Goal: Transaction & Acquisition: Book appointment/travel/reservation

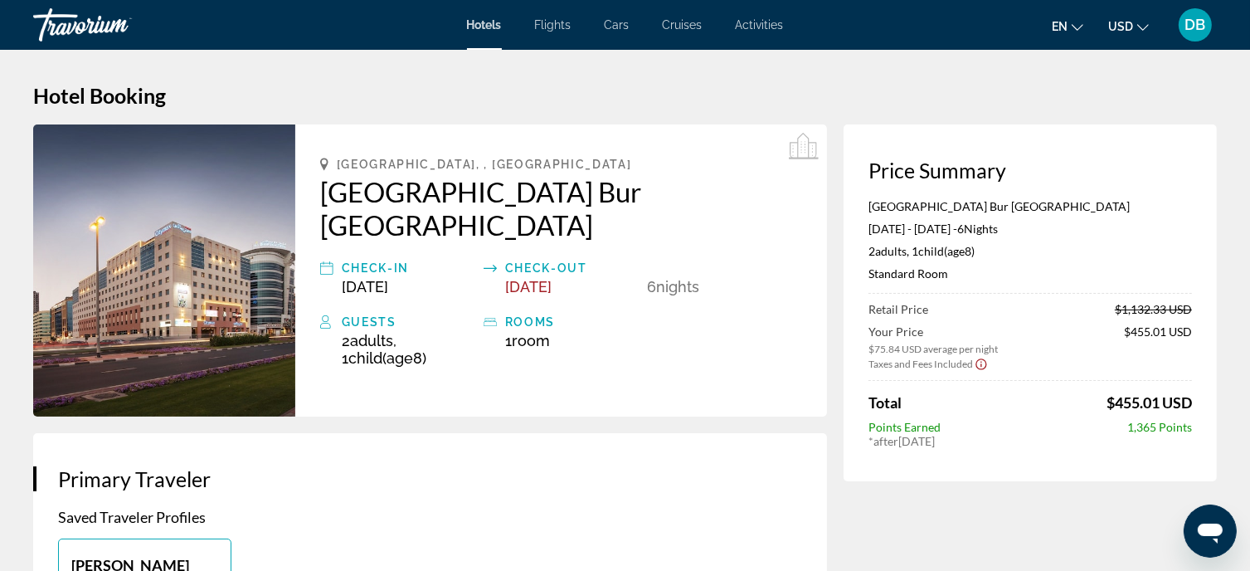
click at [482, 31] on span "Hotels" at bounding box center [484, 24] width 35 height 13
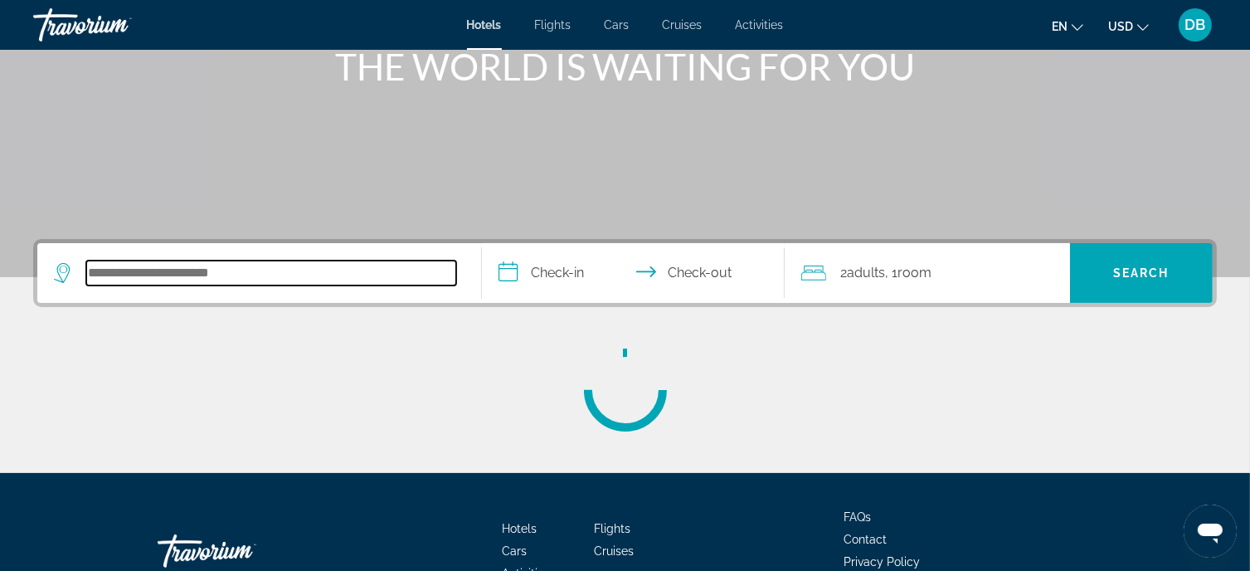
click at [215, 275] on input "Search hotel destination" at bounding box center [271, 272] width 370 height 25
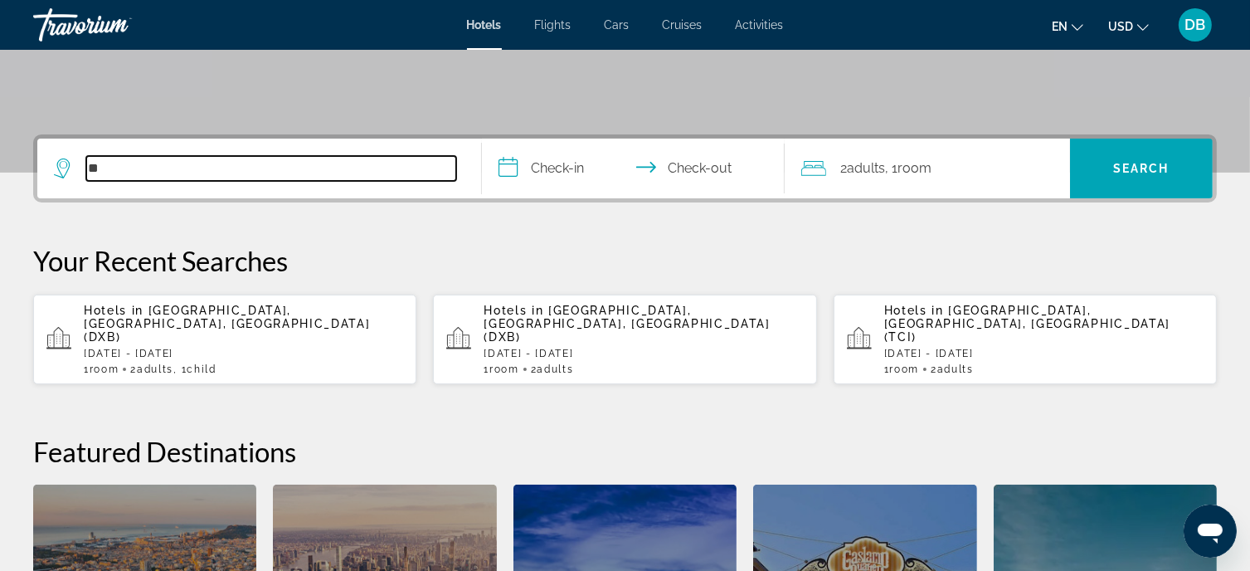
type input "*"
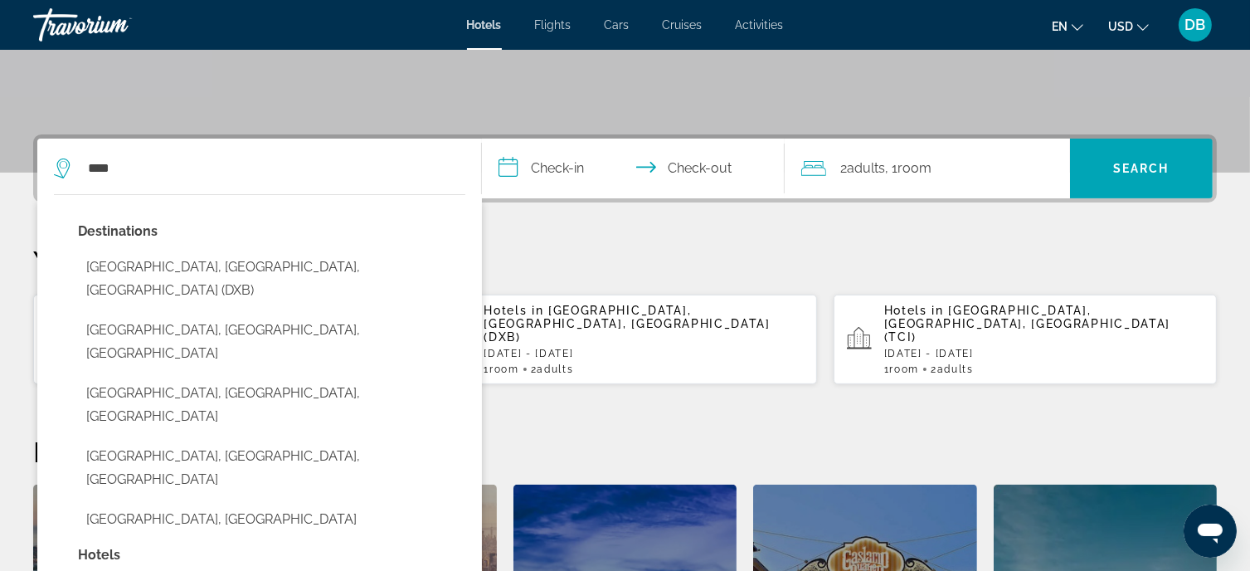
click at [262, 266] on button "[GEOGRAPHIC_DATA], [GEOGRAPHIC_DATA], [GEOGRAPHIC_DATA] (DXB)" at bounding box center [271, 278] width 387 height 55
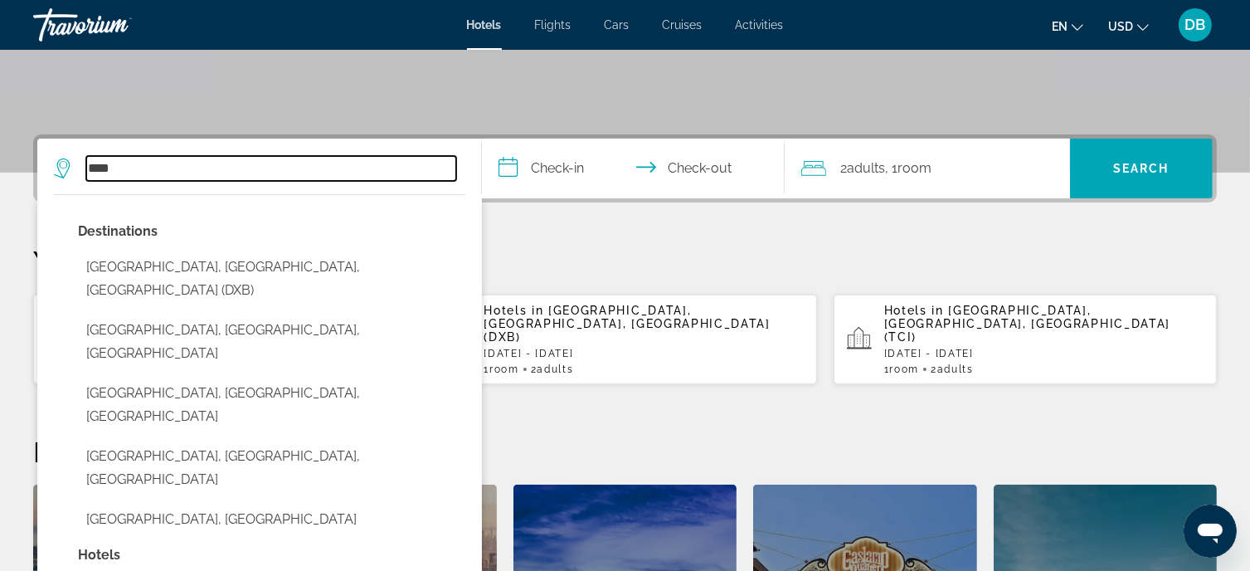
type input "**********"
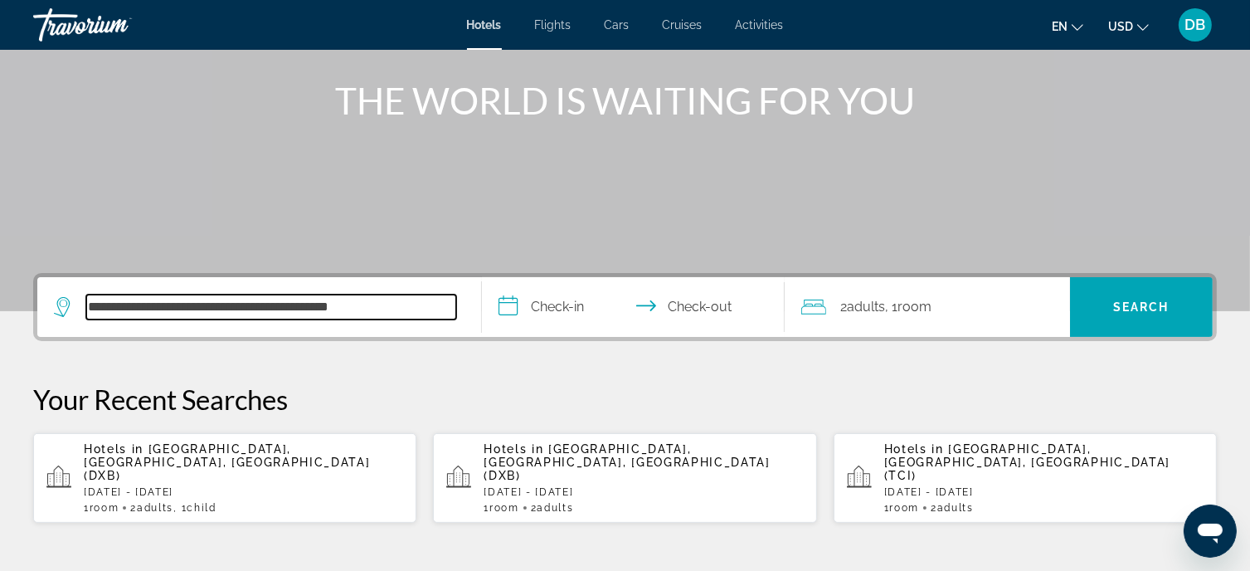
scroll to position [184, 0]
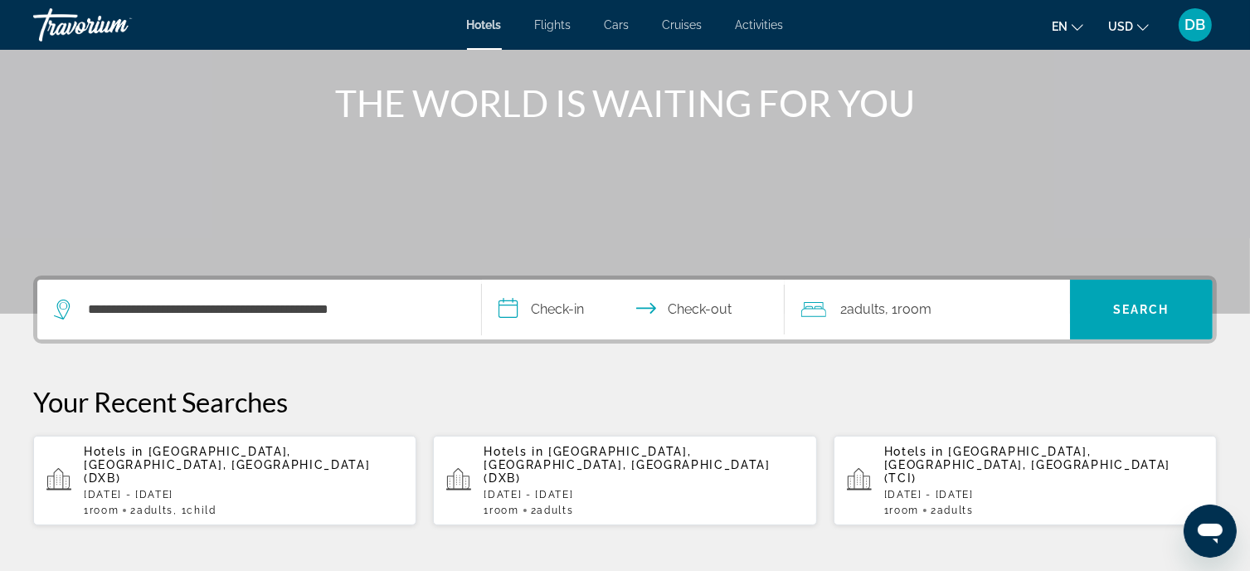
click at [552, 309] on input "**********" at bounding box center [636, 311] width 309 height 65
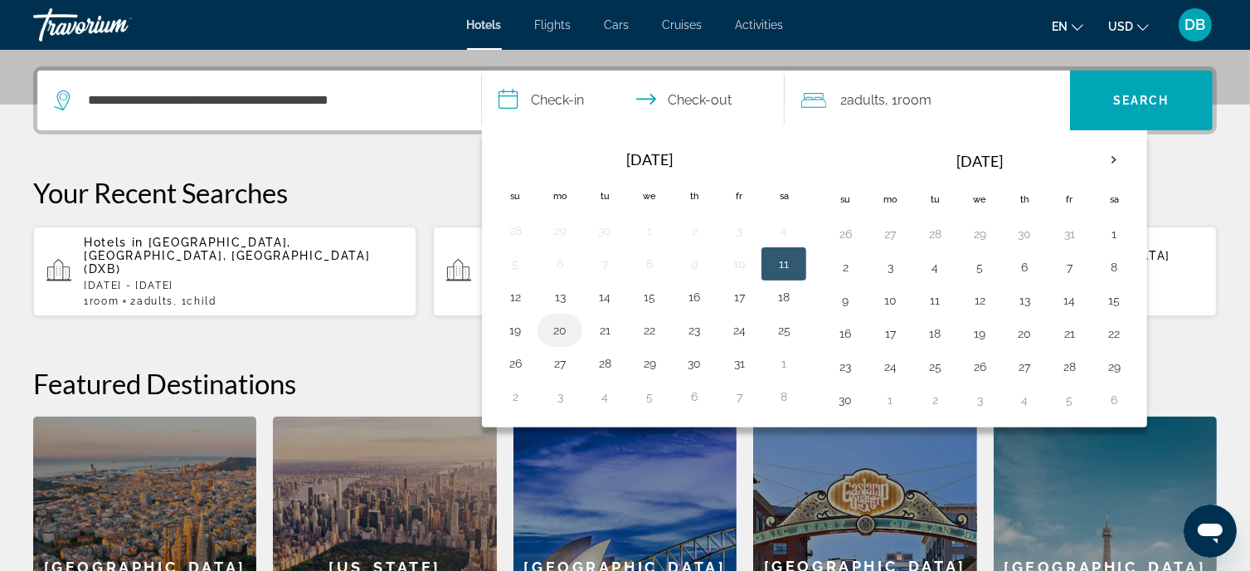
scroll to position [405, 0]
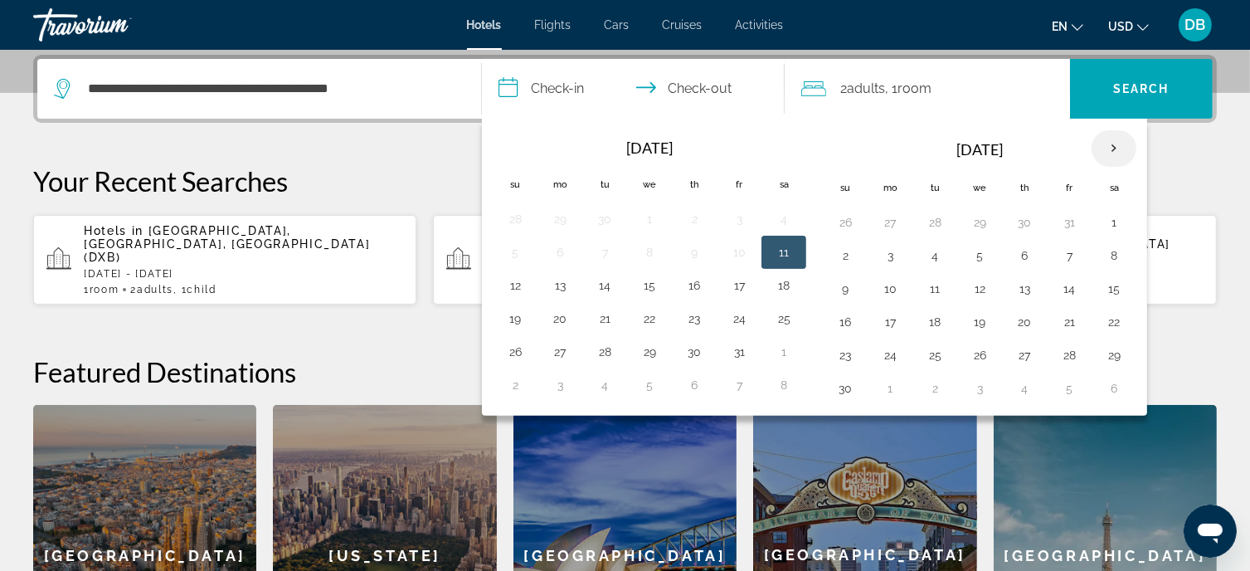
click at [1111, 137] on th "Next month" at bounding box center [1113, 148] width 45 height 36
click at [934, 255] on button "9" at bounding box center [934, 255] width 27 height 23
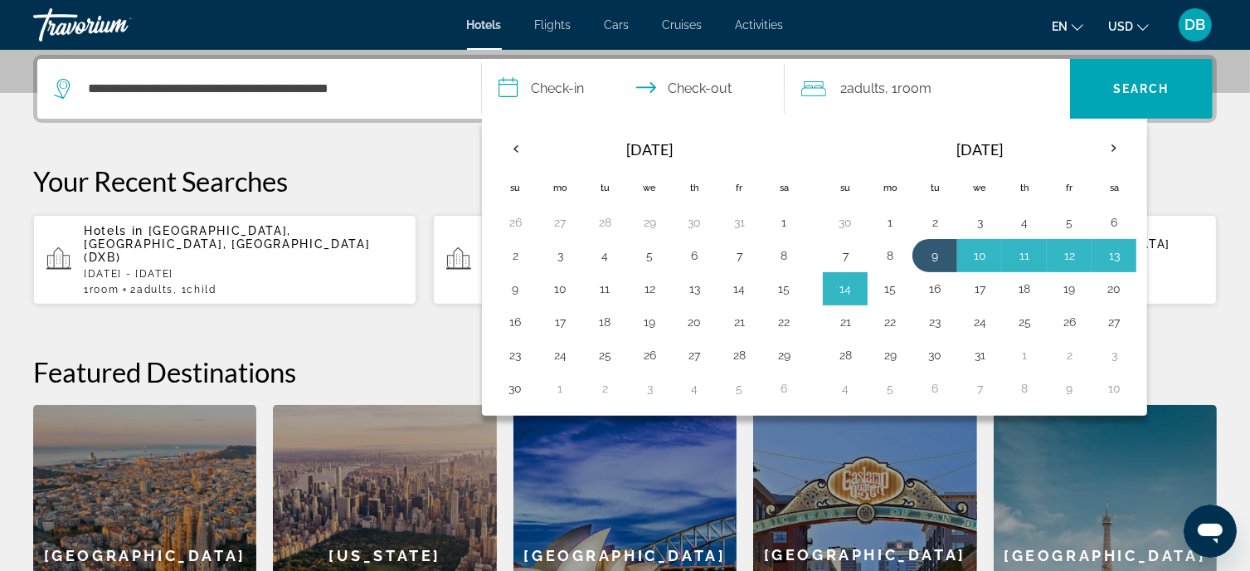
click at [886, 286] on button "15" at bounding box center [890, 288] width 27 height 23
type input "**********"
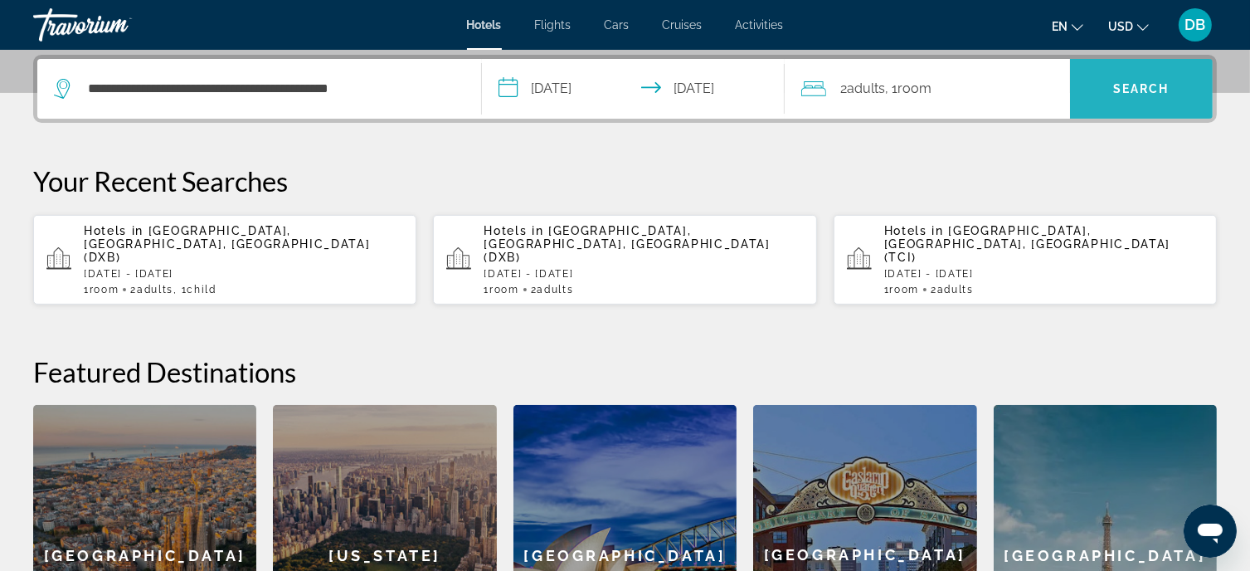
click at [1128, 92] on span "Search" at bounding box center [1141, 88] width 56 height 13
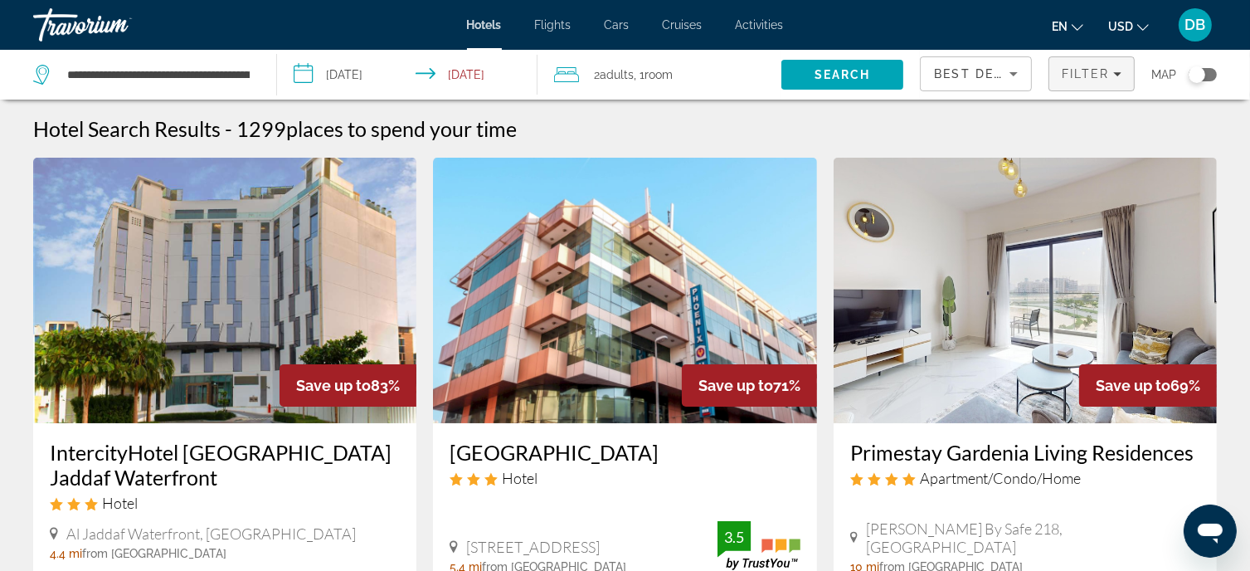
click at [1089, 70] on span "Filter" at bounding box center [1085, 73] width 47 height 13
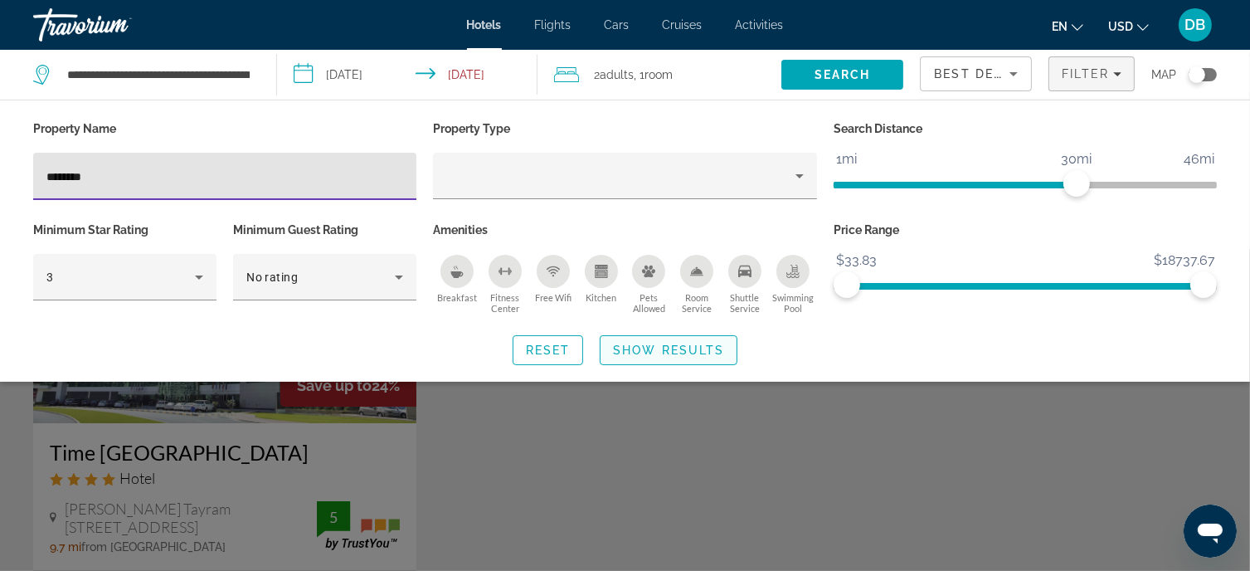
type input "********"
click at [689, 352] on span "Show Results" at bounding box center [668, 349] width 111 height 13
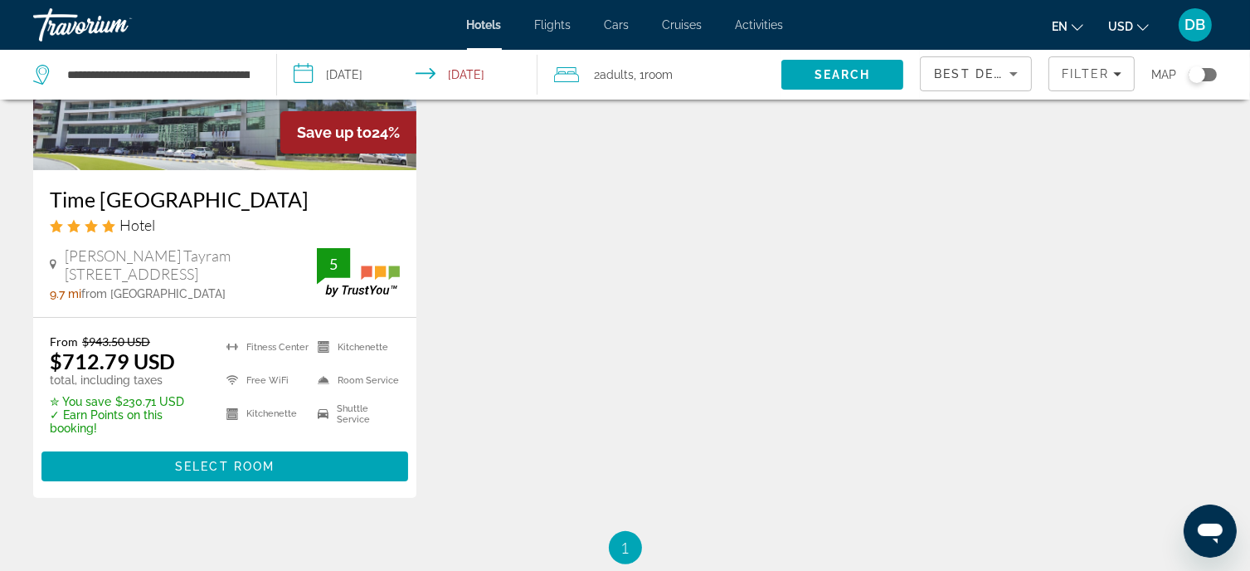
scroll to position [221, 0]
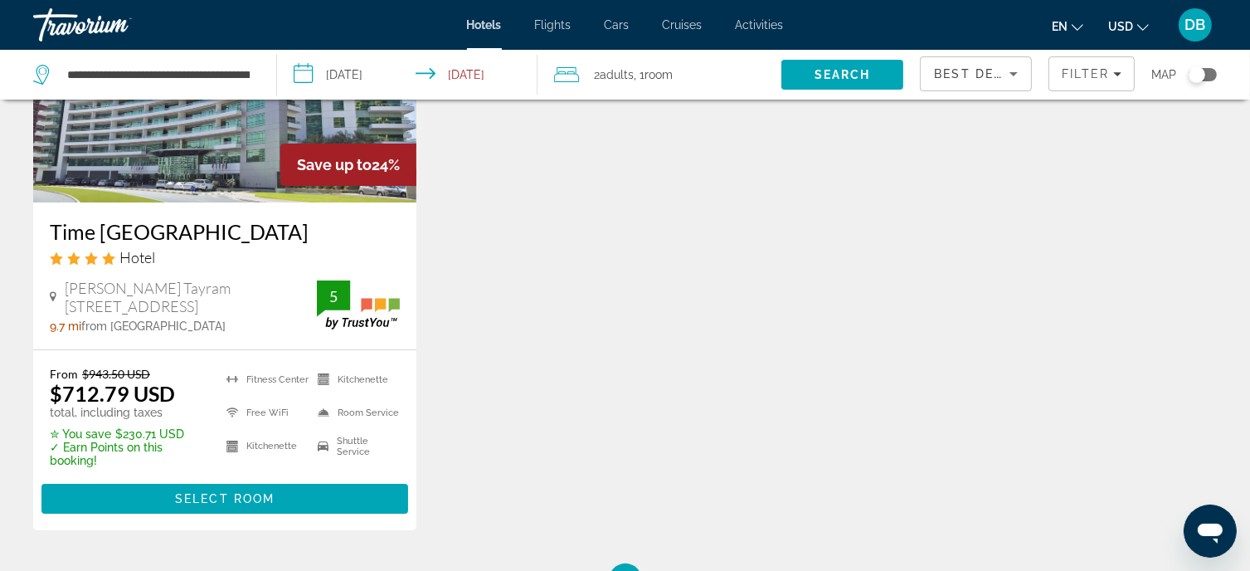
click at [201, 259] on div "Hotel" at bounding box center [225, 257] width 350 height 18
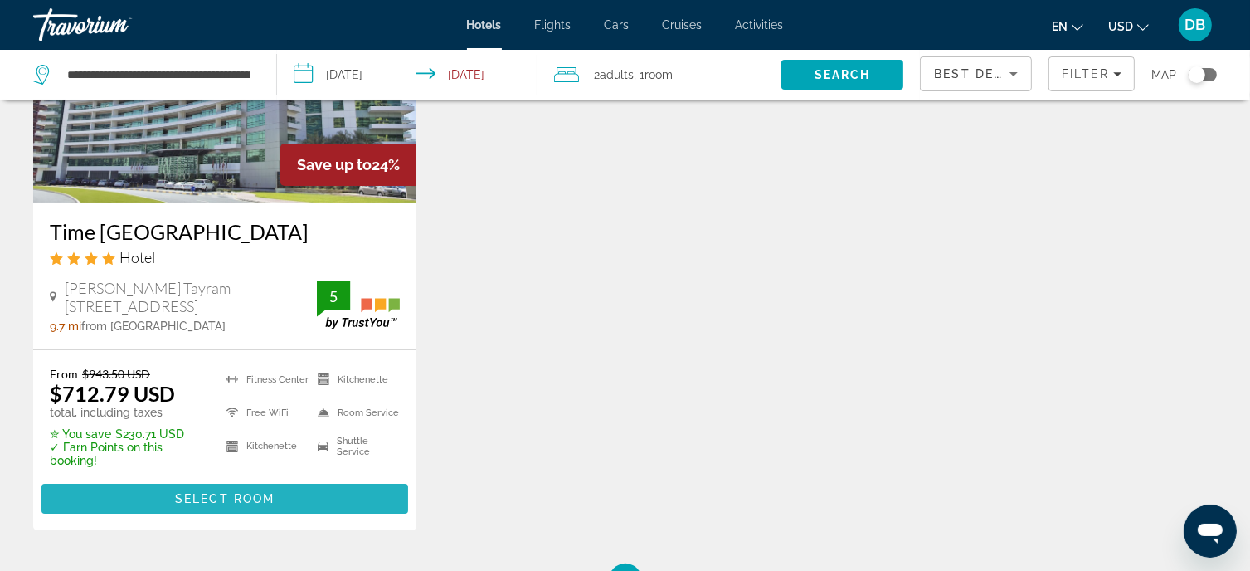
click at [247, 498] on span "Select Room" at bounding box center [225, 498] width 100 height 13
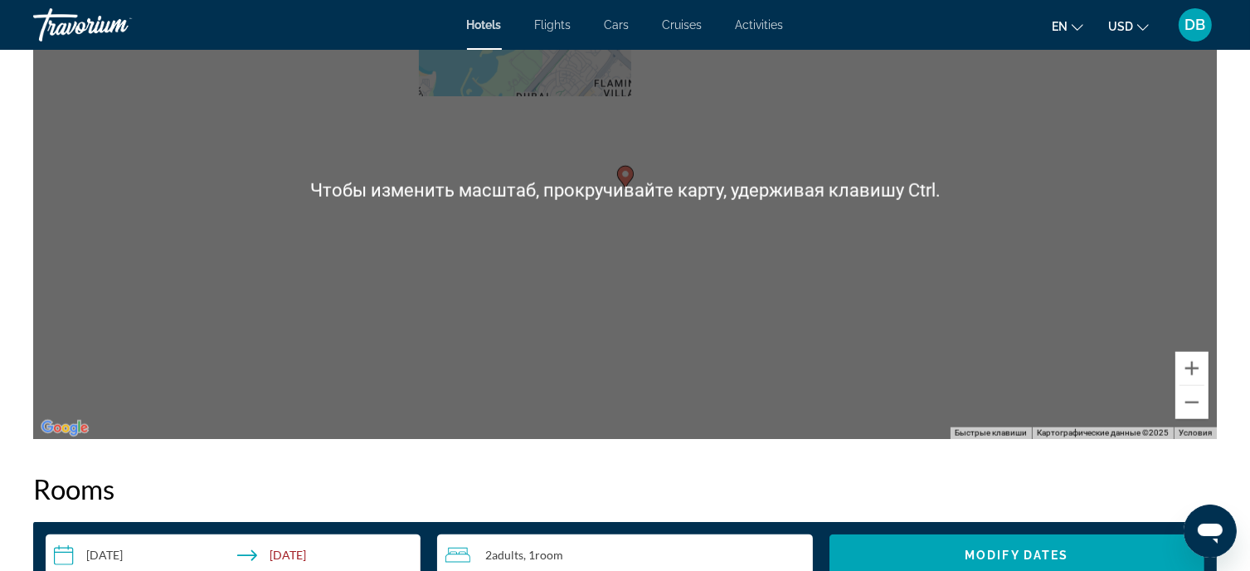
scroll to position [1659, 0]
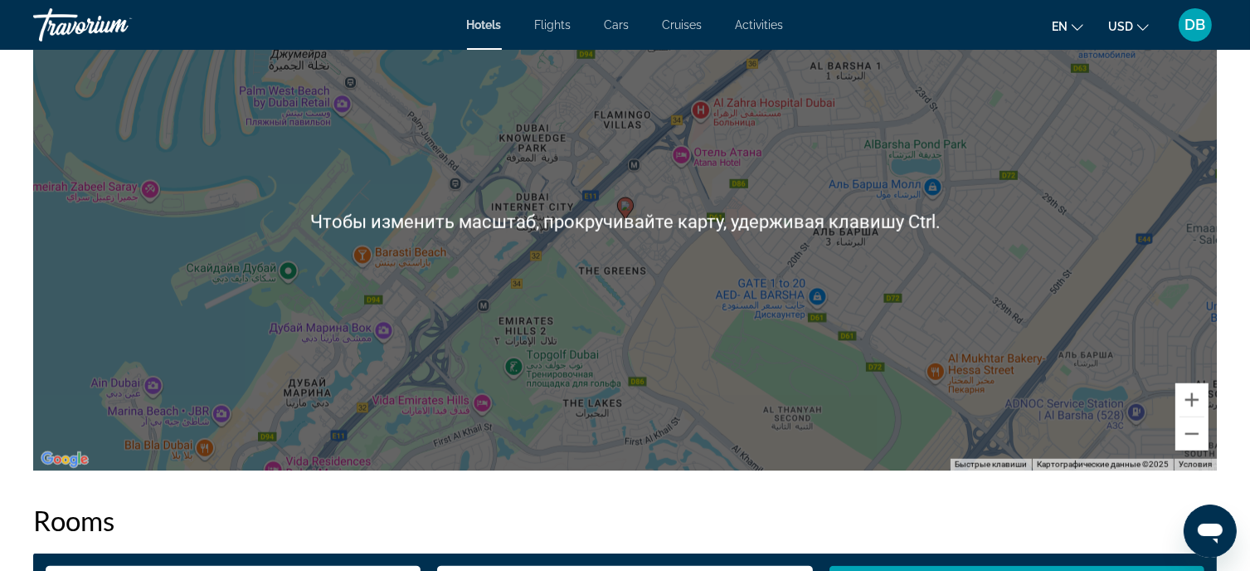
click at [838, 235] on div "Чтобы активировать перетаскивание с помощью клавиатуры, нажмите Alt + Ввод. Пос…" at bounding box center [624, 222] width 1183 height 498
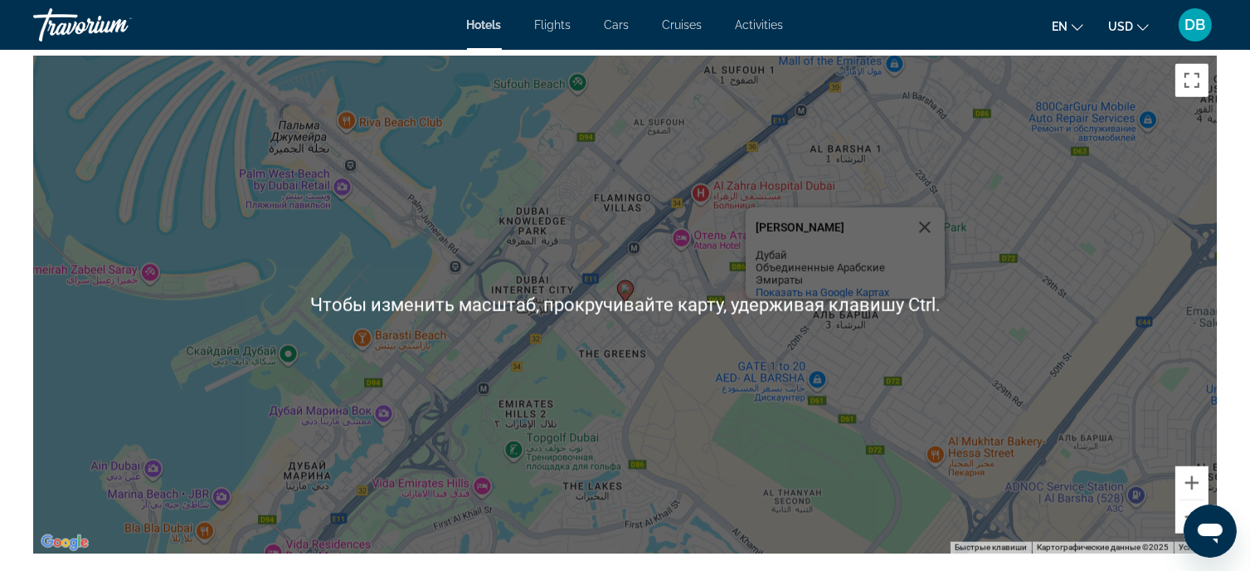
scroll to position [1548, 0]
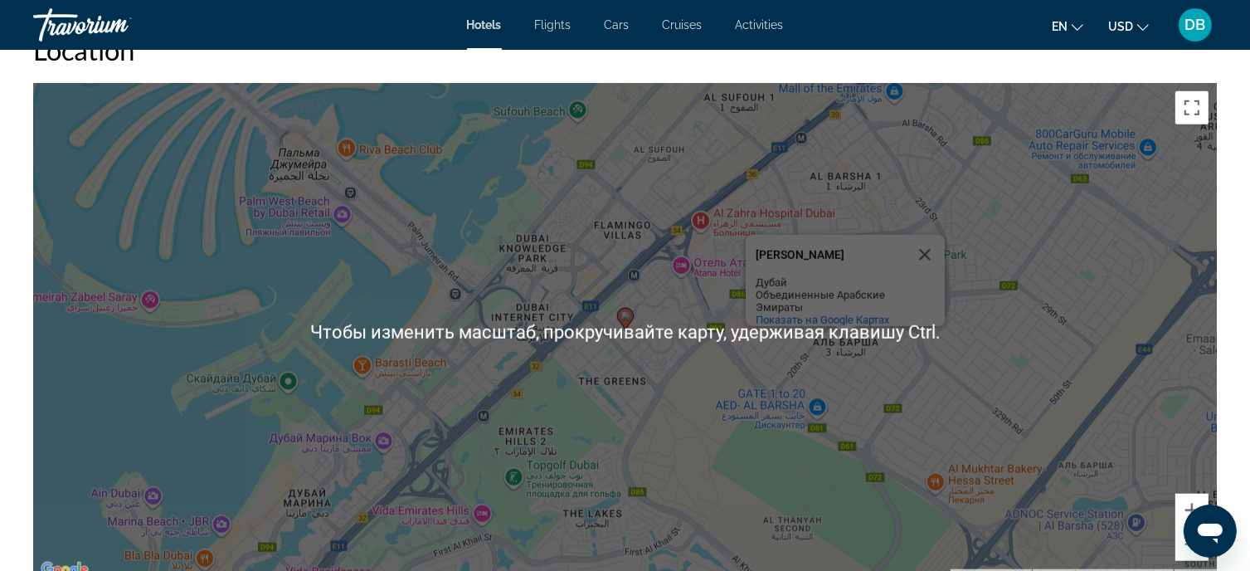
click at [627, 318] on image "Main content" at bounding box center [625, 316] width 10 height 10
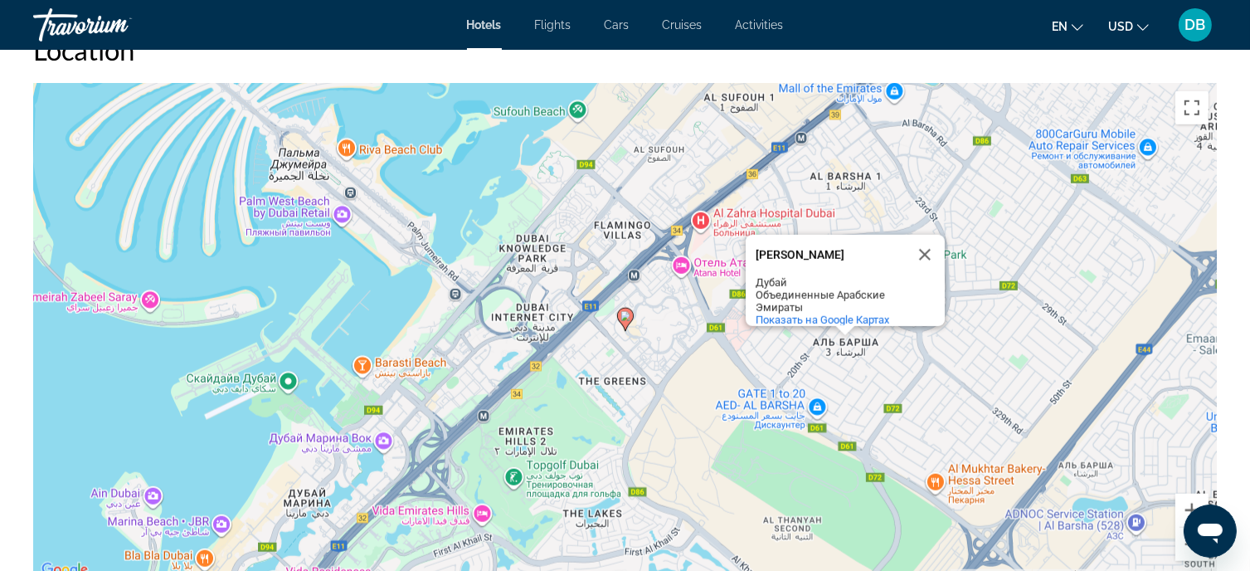
click at [627, 318] on image "Main content" at bounding box center [625, 316] width 10 height 10
click at [625, 318] on image "Main content" at bounding box center [625, 316] width 10 height 10
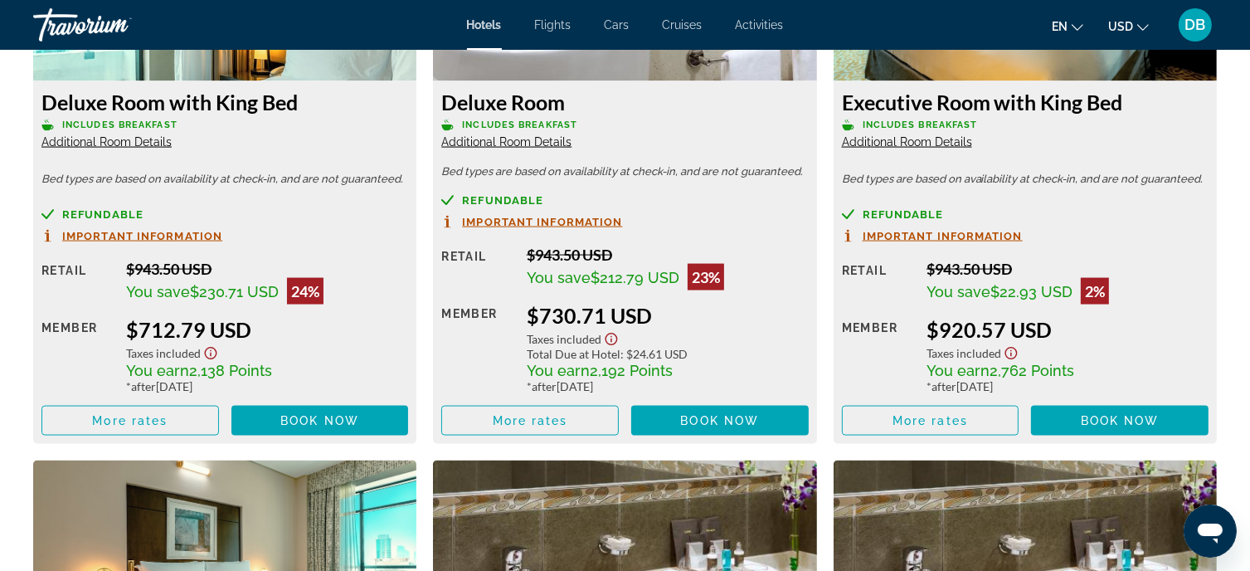
scroll to position [2382, 0]
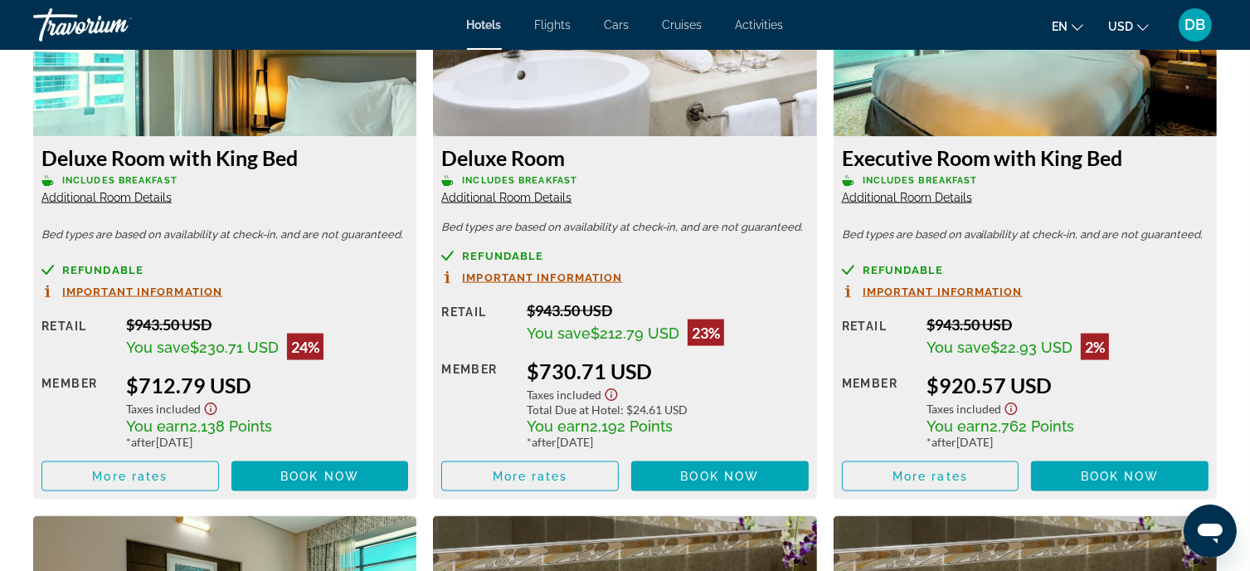
click at [467, 258] on span "Refundable" at bounding box center [502, 255] width 81 height 11
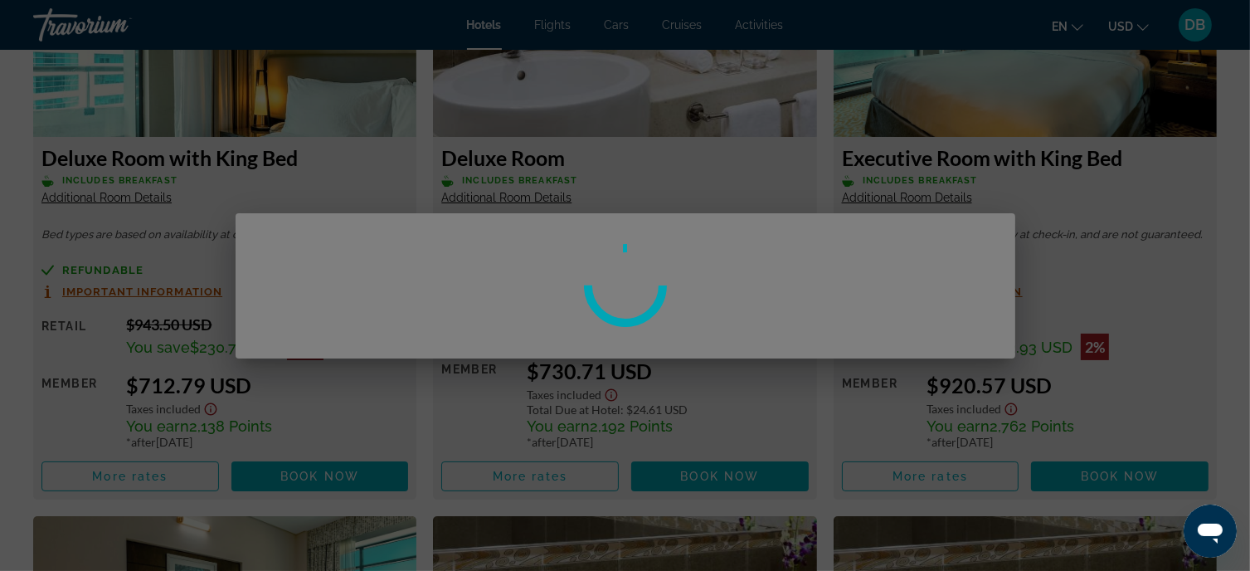
scroll to position [0, 0]
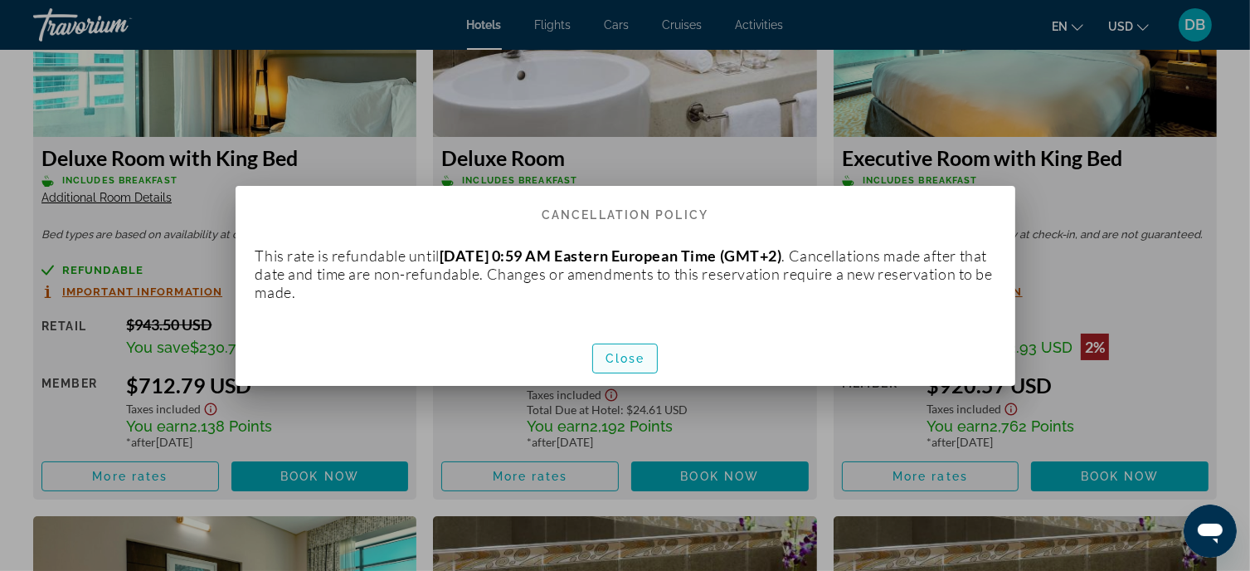
click at [615, 353] on span "Close" at bounding box center [625, 358] width 40 height 13
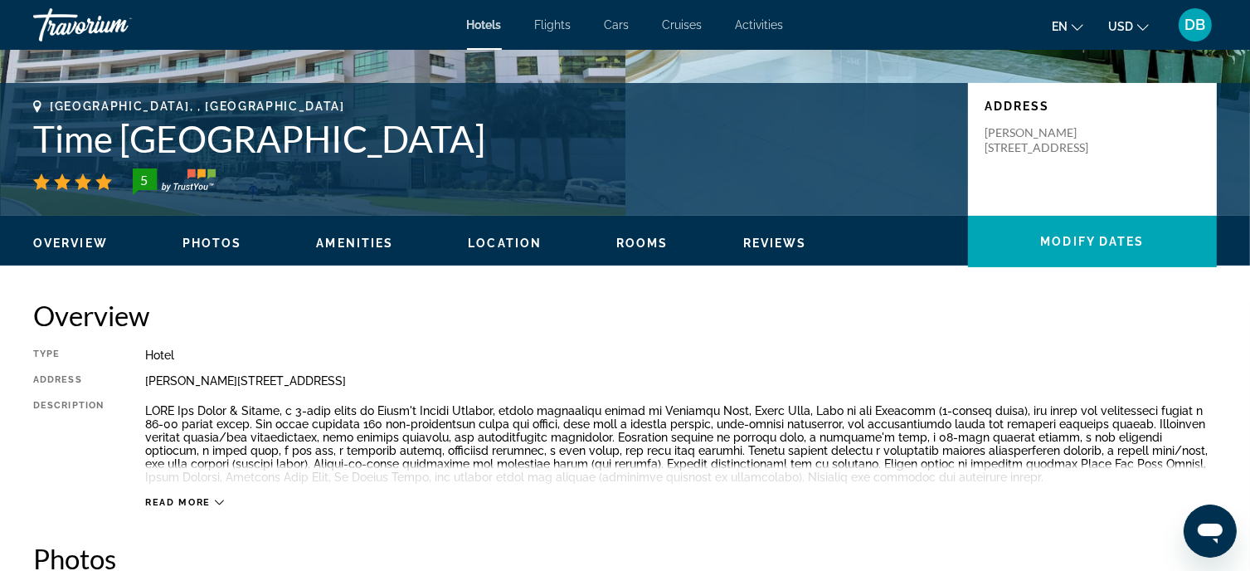
scroll to position [552, 0]
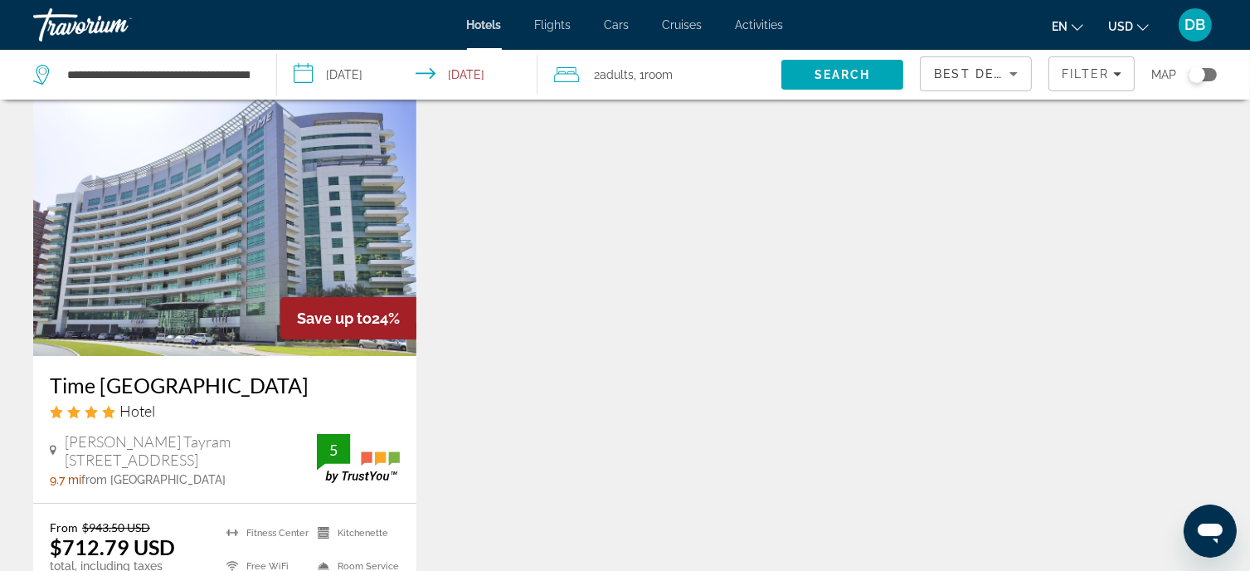
scroll to position [110, 0]
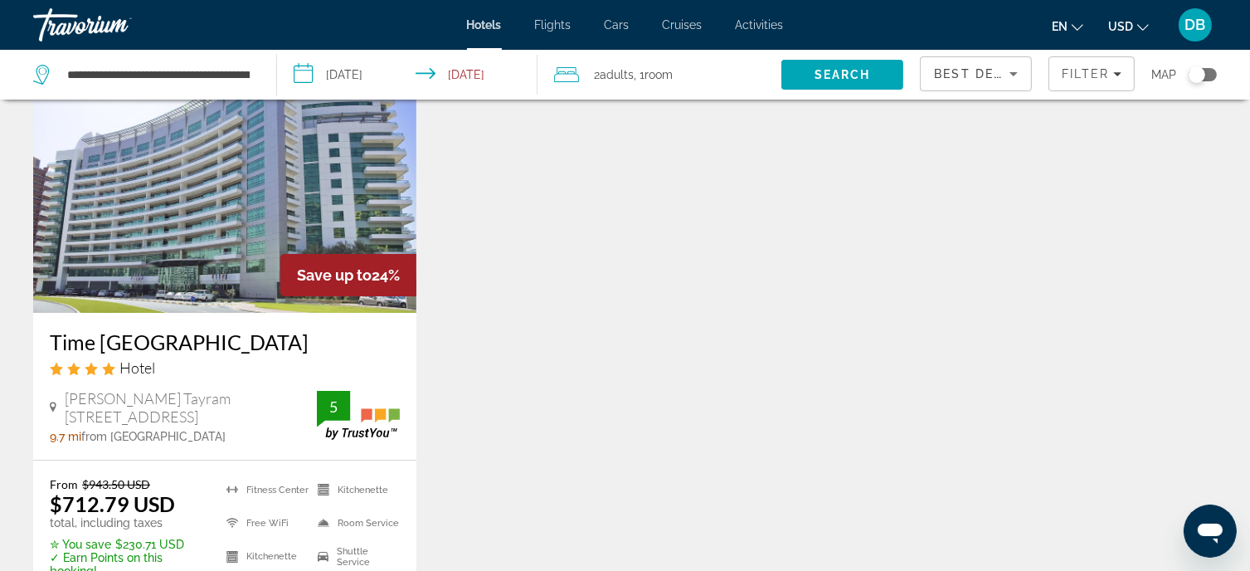
click at [204, 254] on img "Main content" at bounding box center [224, 179] width 383 height 265
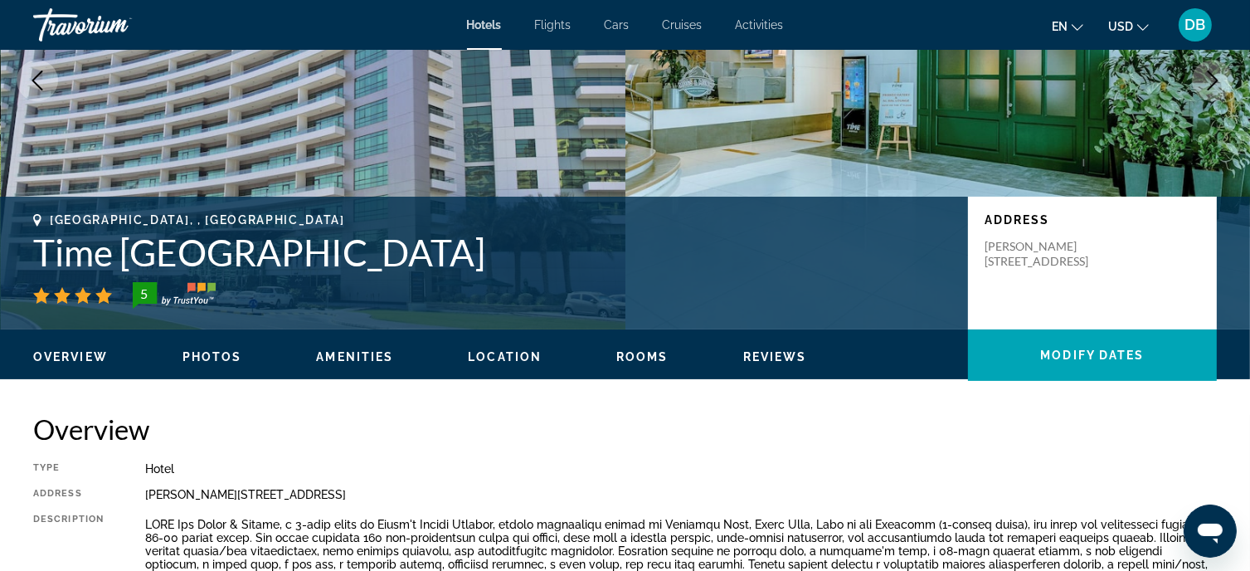
scroll to position [221, 0]
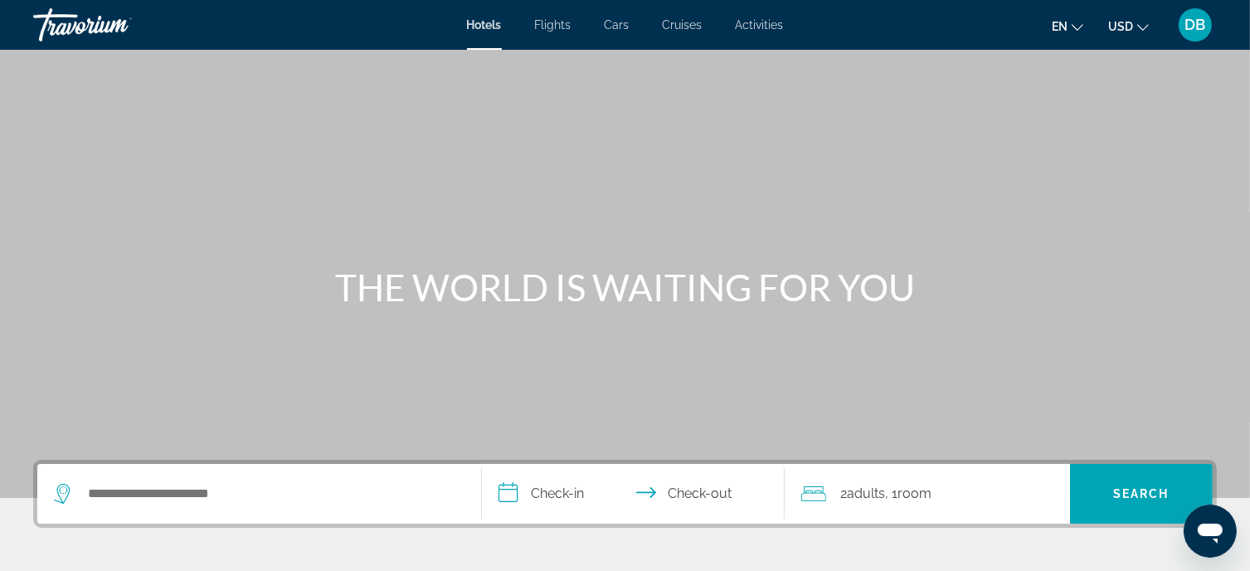
click at [481, 22] on span "Hotels" at bounding box center [484, 24] width 35 height 13
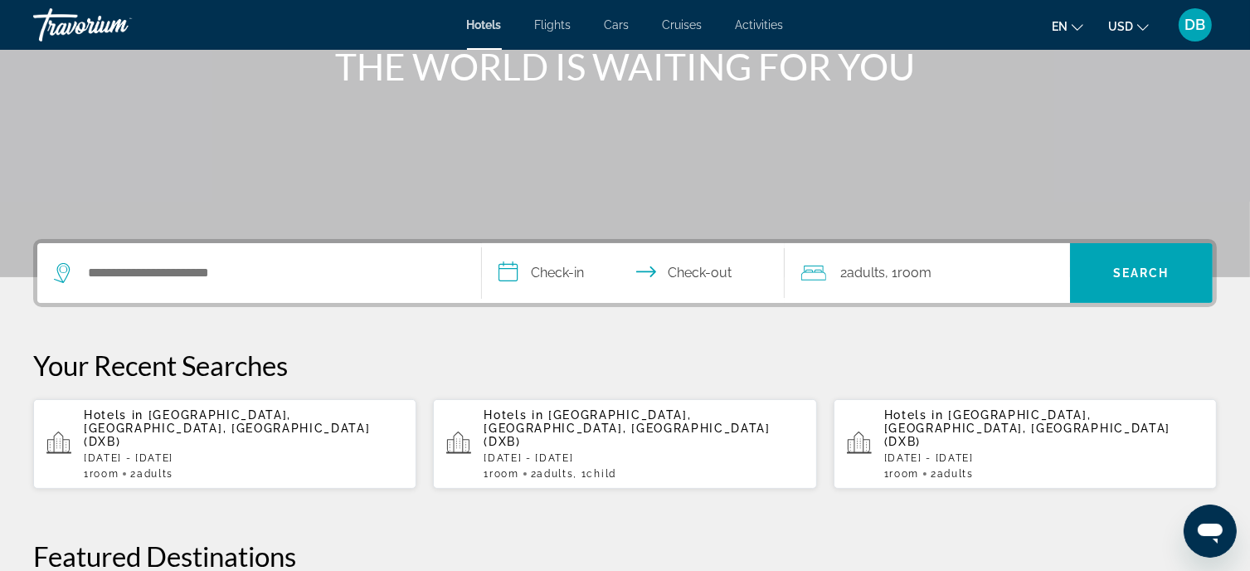
click at [245, 253] on div "Search widget" at bounding box center [259, 273] width 411 height 60
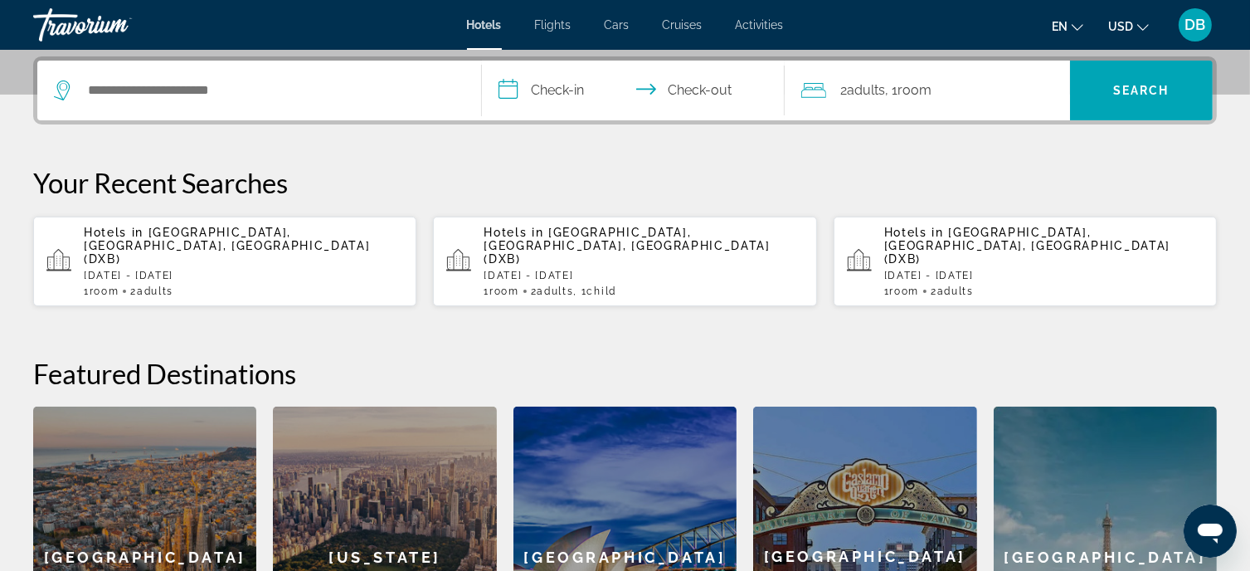
click at [232, 285] on div "1 Room rooms 2 Adult Adults" at bounding box center [243, 291] width 319 height 12
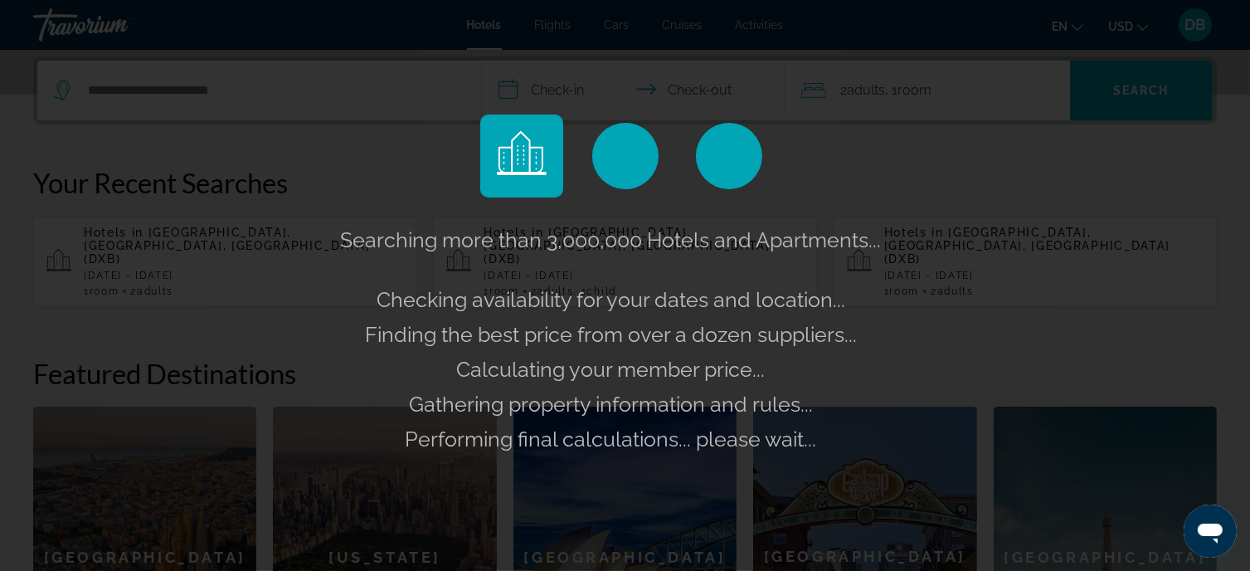
scroll to position [405, 0]
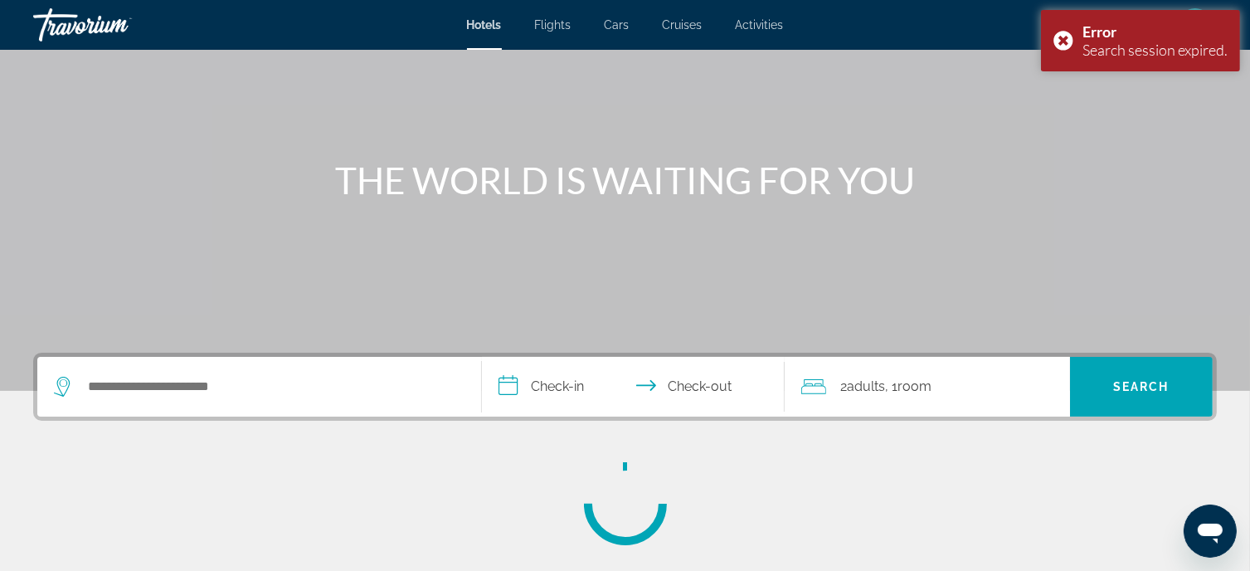
scroll to position [109, 0]
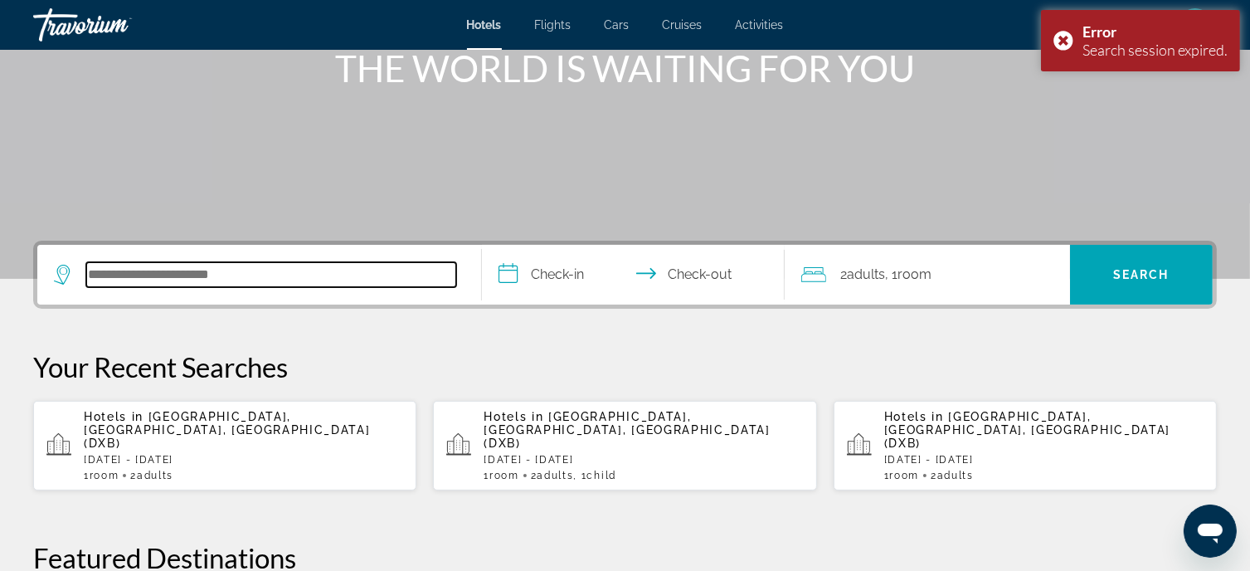
click at [183, 262] on input "Search hotel destination" at bounding box center [271, 274] width 370 height 25
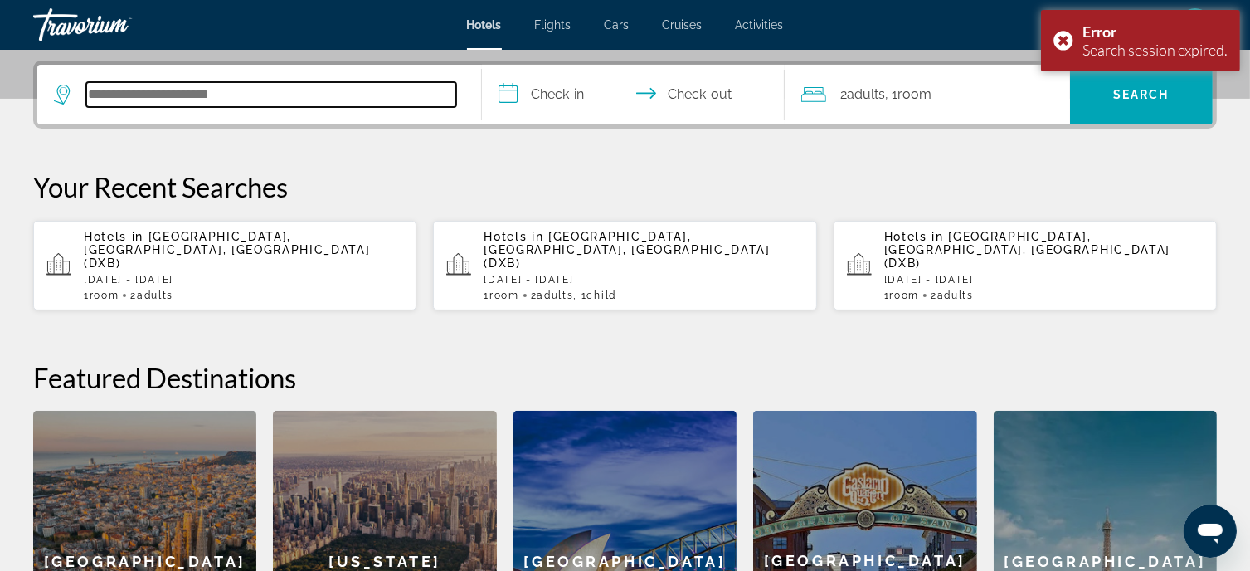
scroll to position [405, 0]
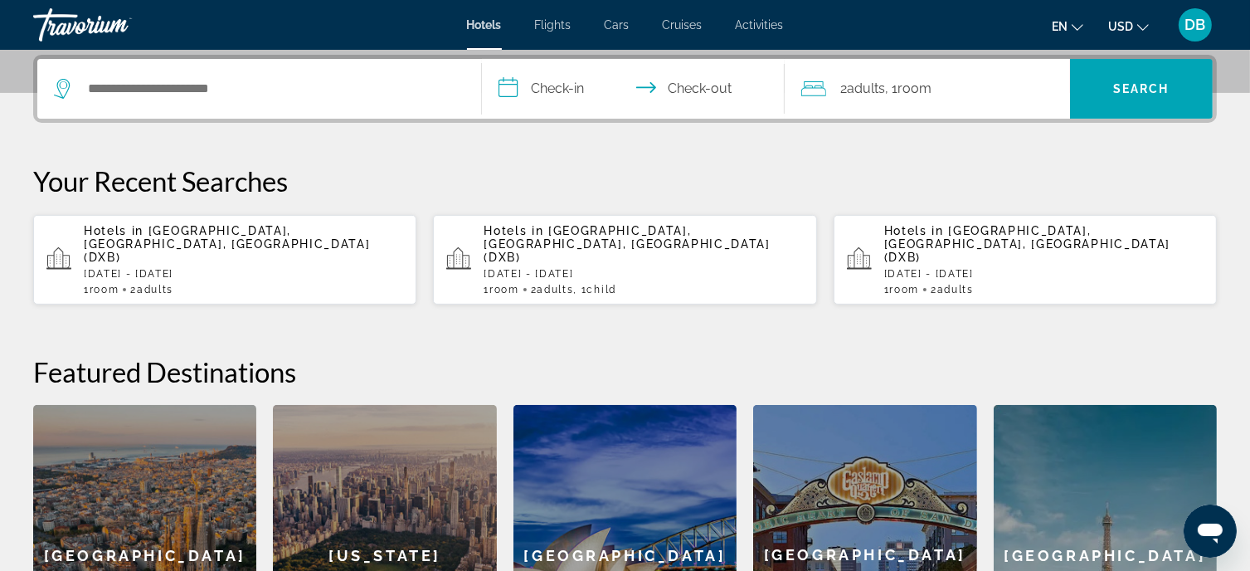
drag, startPoint x: 963, startPoint y: 251, endPoint x: 1086, endPoint y: 318, distance: 140.3
click at [1091, 318] on div "**********" at bounding box center [625, 380] width 1250 height 650
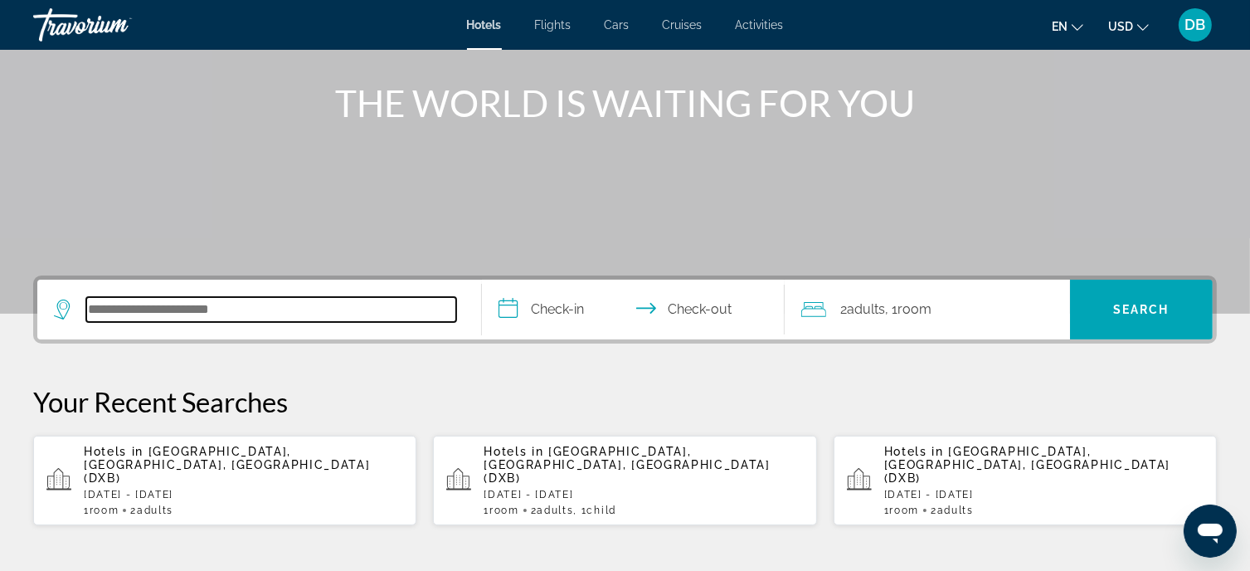
click at [175, 304] on input "Search hotel destination" at bounding box center [271, 309] width 370 height 25
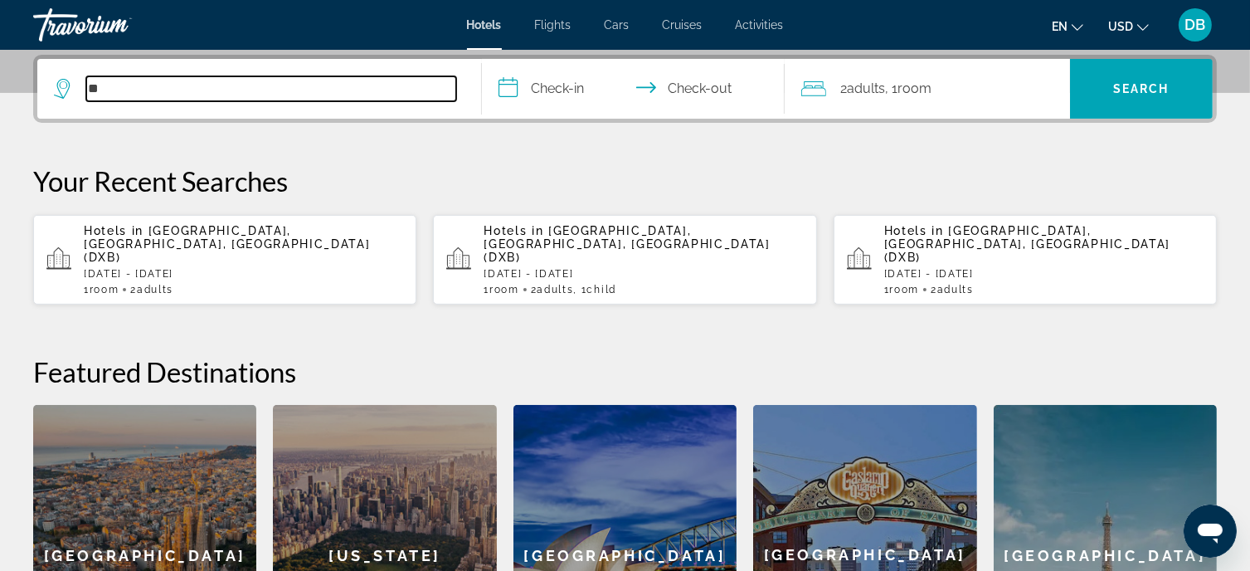
type input "*"
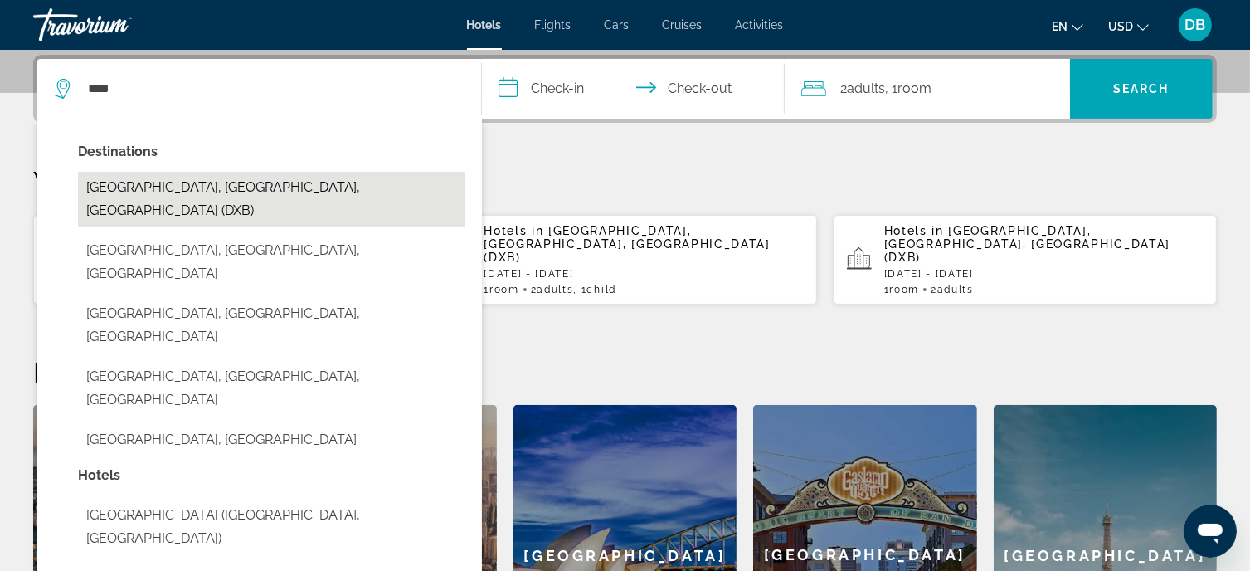
click at [202, 185] on button "[GEOGRAPHIC_DATA], [GEOGRAPHIC_DATA], [GEOGRAPHIC_DATA] (DXB)" at bounding box center [271, 199] width 387 height 55
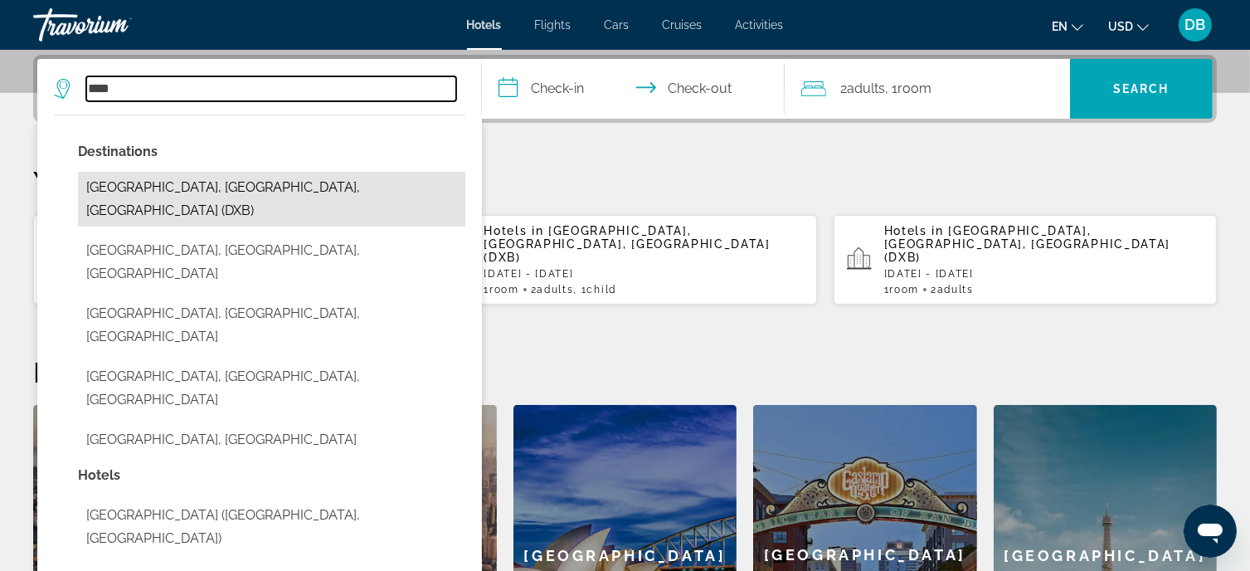
type input "**********"
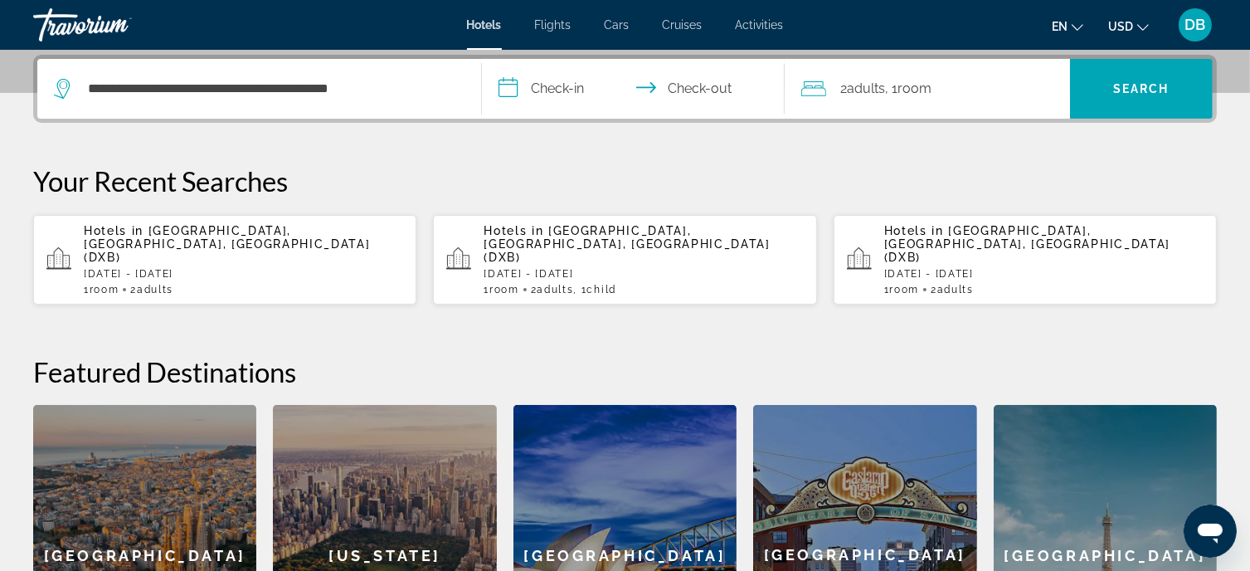
click at [568, 85] on input "**********" at bounding box center [636, 91] width 309 height 65
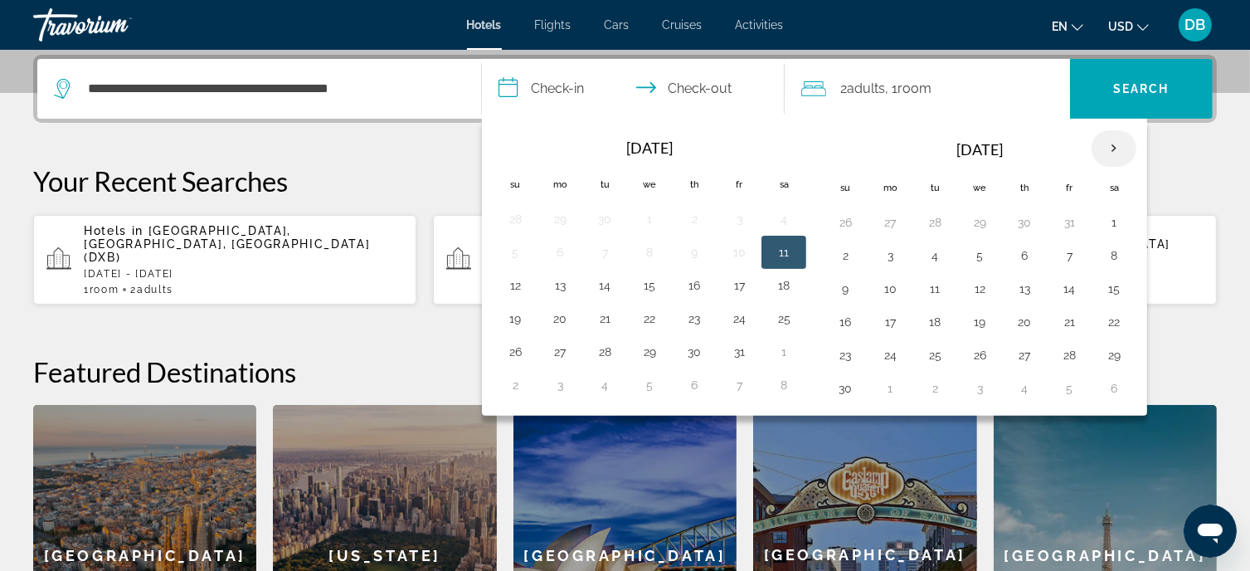
click at [1108, 144] on th "Next month" at bounding box center [1113, 148] width 45 height 36
click at [933, 250] on button "9" at bounding box center [934, 255] width 27 height 23
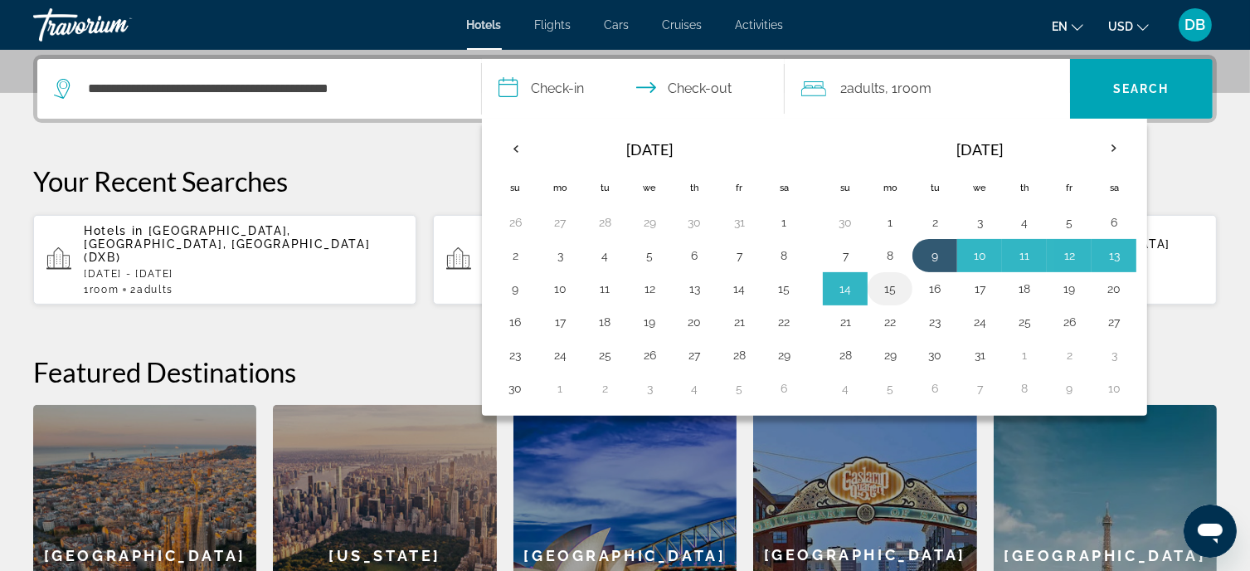
click at [886, 289] on button "15" at bounding box center [890, 288] width 27 height 23
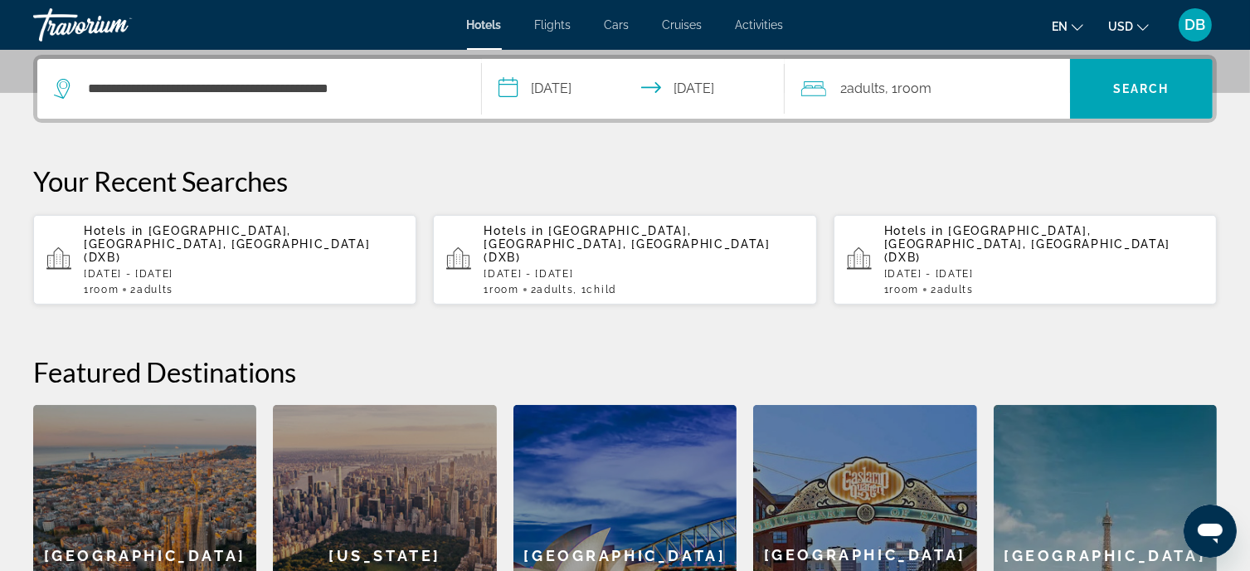
type input "**********"
click at [929, 80] on span "Room" at bounding box center [915, 88] width 34 height 16
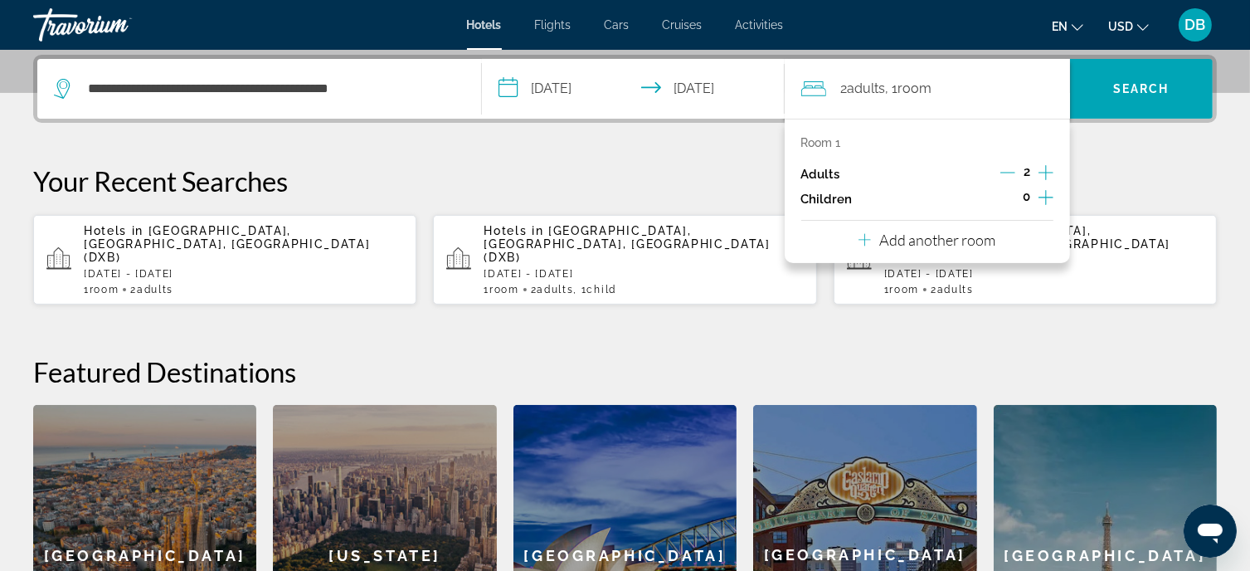
click at [1050, 195] on icon "Increment children" at bounding box center [1045, 197] width 15 height 20
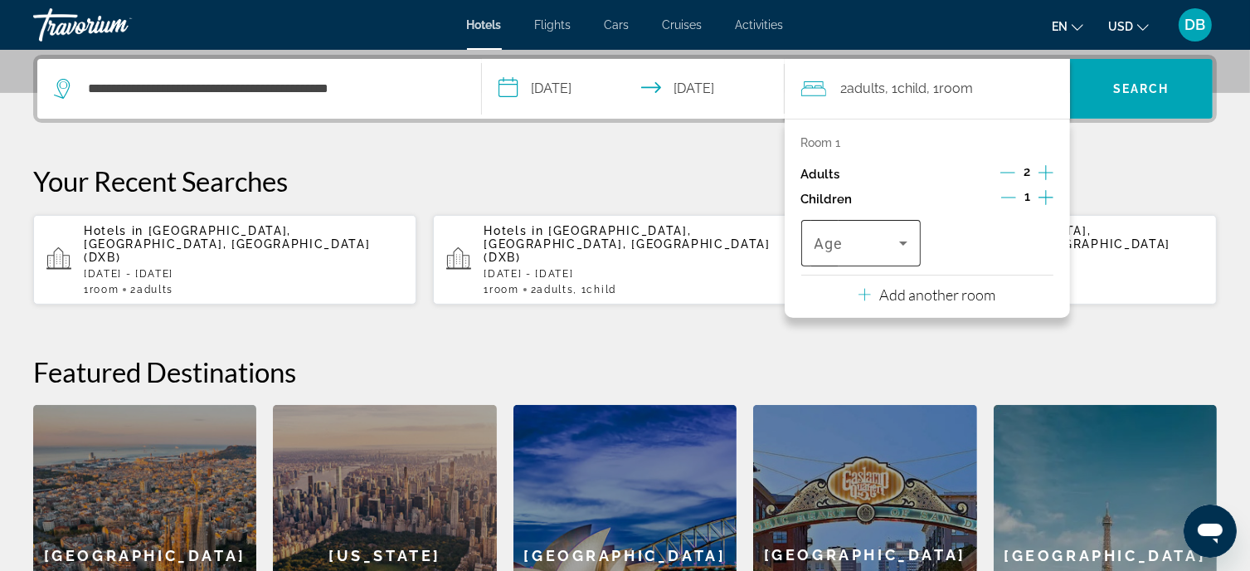
click at [886, 247] on span "Travelers: 2 adults, 1 child" at bounding box center [856, 243] width 85 height 20
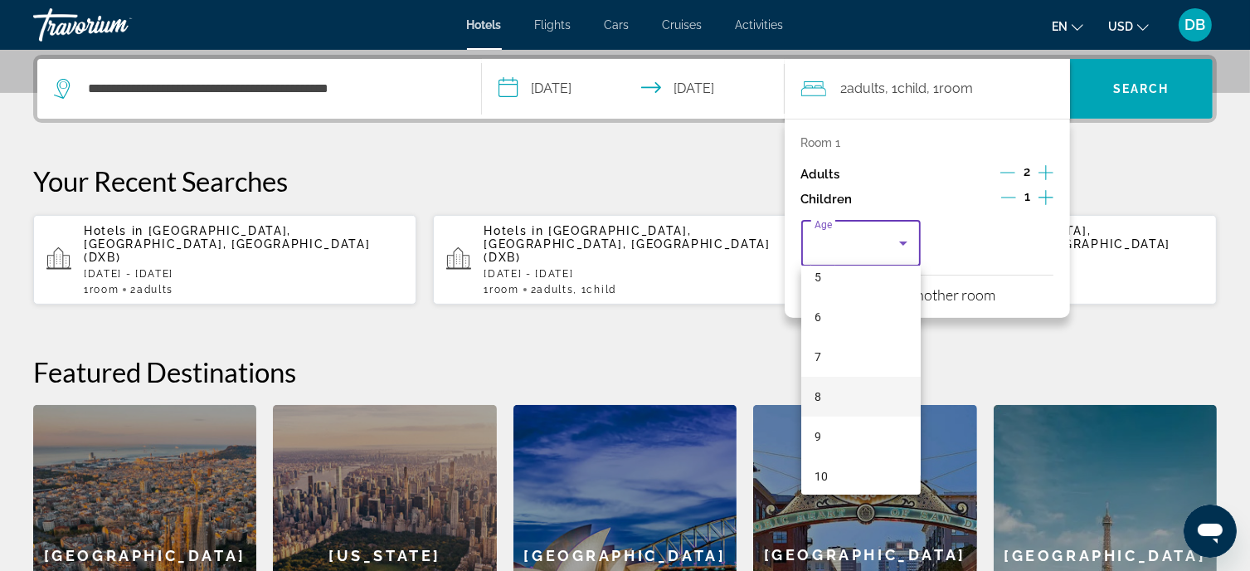
scroll to position [221, 0]
click at [827, 387] on mat-option "8" at bounding box center [861, 391] width 120 height 40
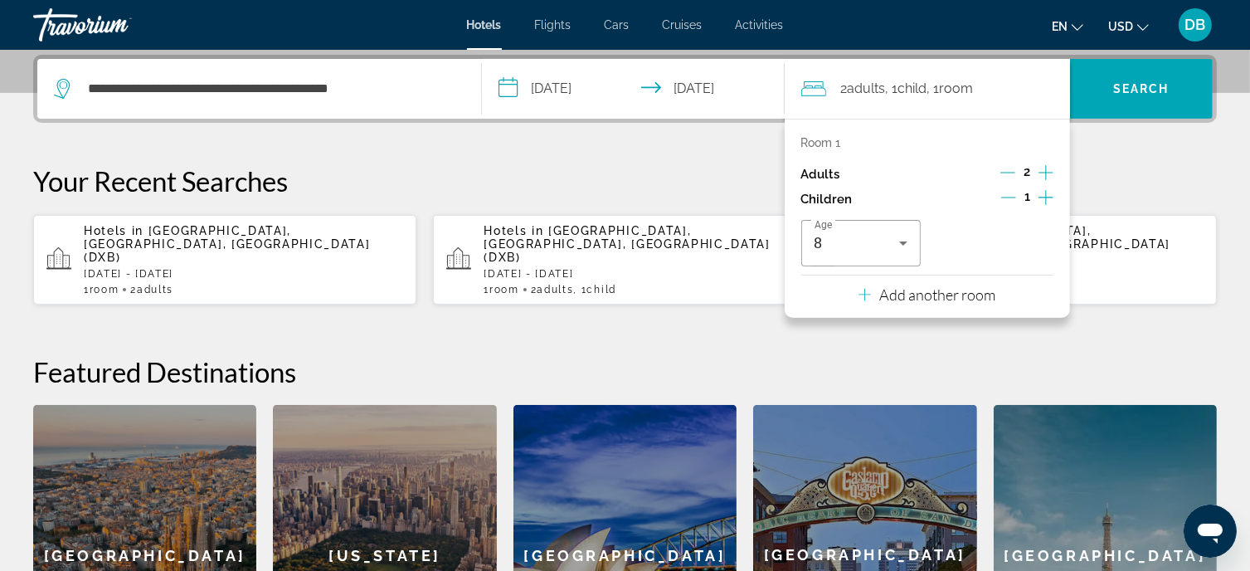
click at [1114, 178] on p "Your Recent Searches" at bounding box center [624, 180] width 1183 height 33
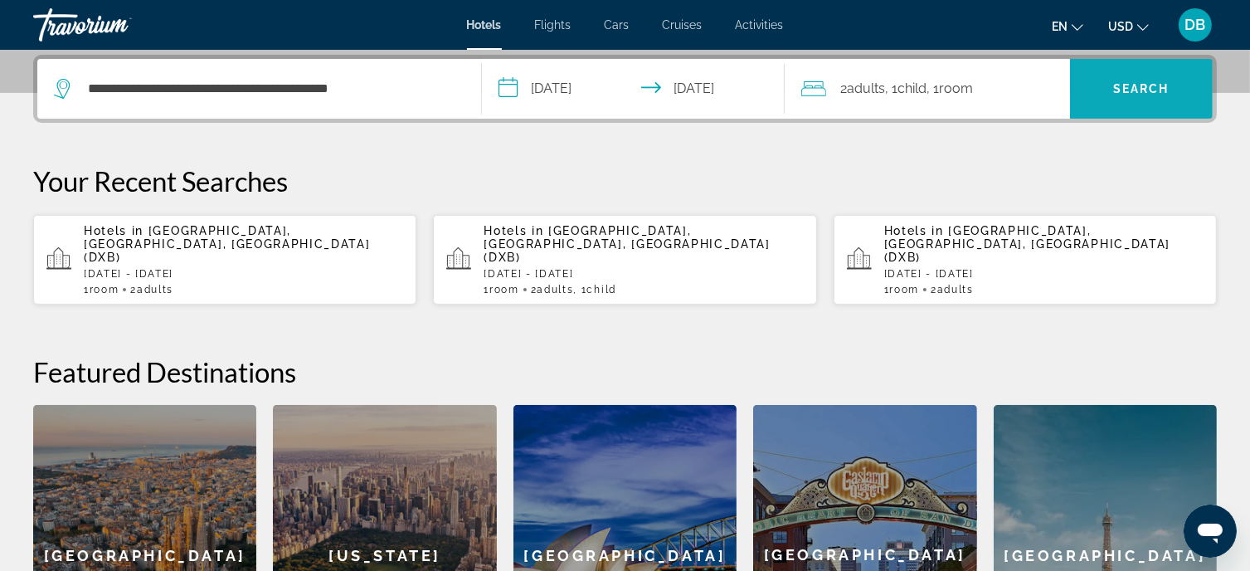
click at [1133, 88] on span "Search" at bounding box center [1141, 88] width 56 height 13
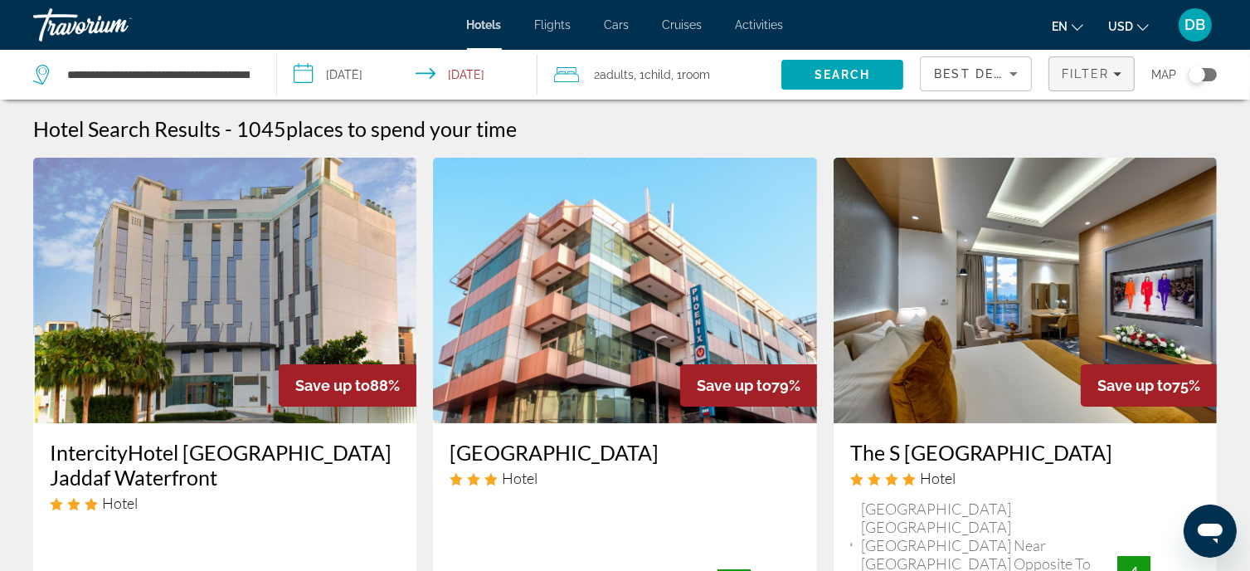
click at [1106, 71] on span "Filter" at bounding box center [1085, 73] width 47 height 13
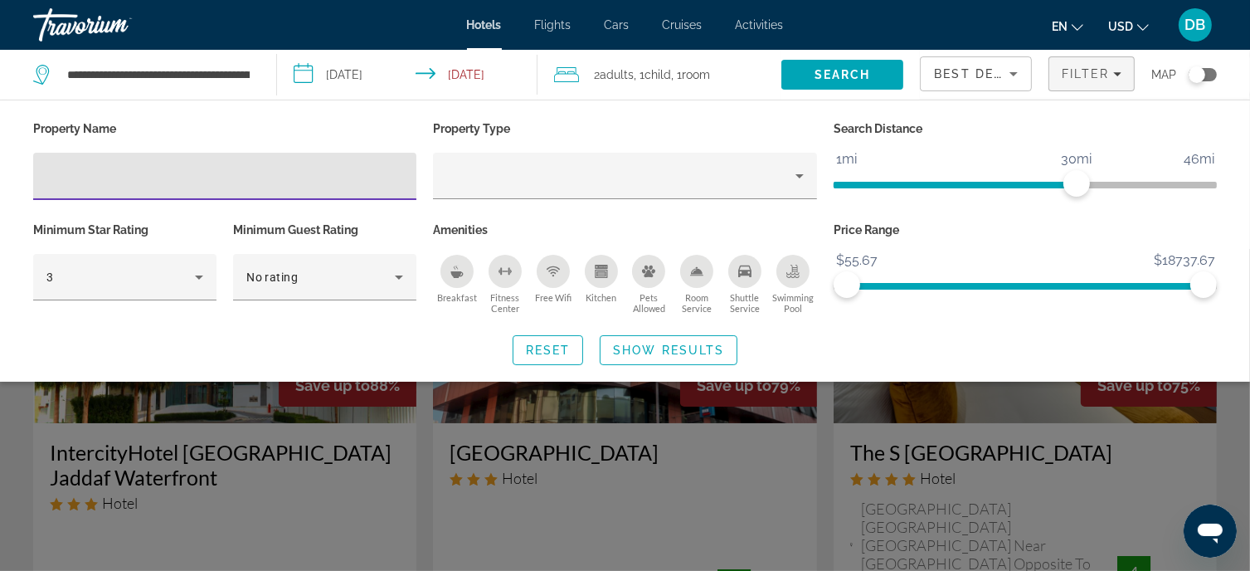
click at [119, 172] on input "Hotel Filters" at bounding box center [224, 177] width 357 height 20
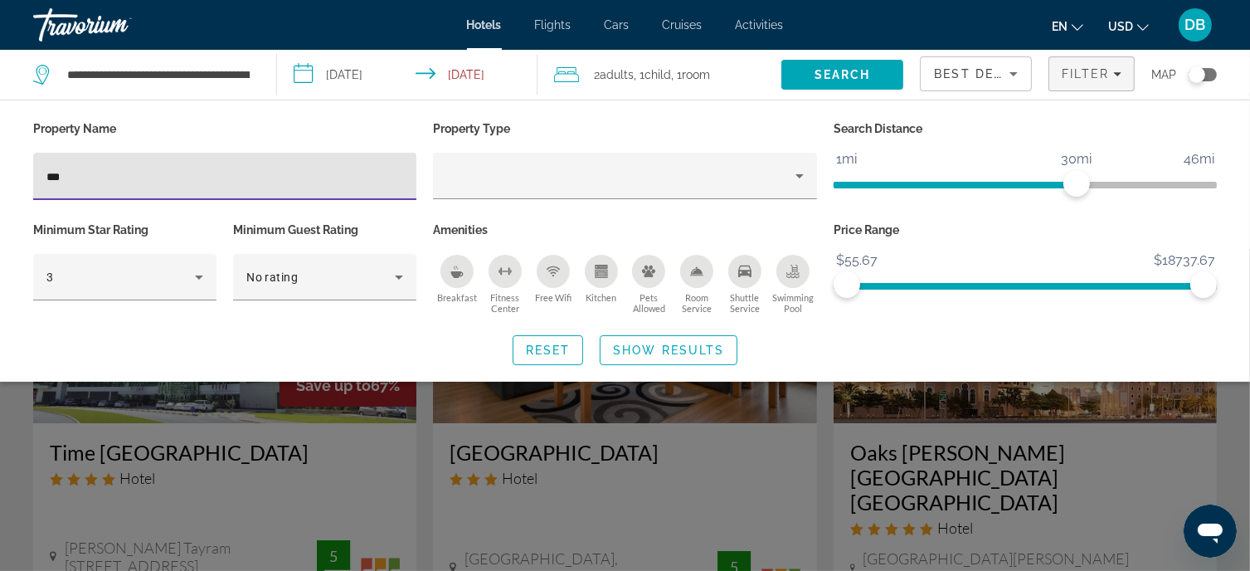
type input "***"
click at [161, 456] on div "Search widget" at bounding box center [625, 410] width 1250 height 322
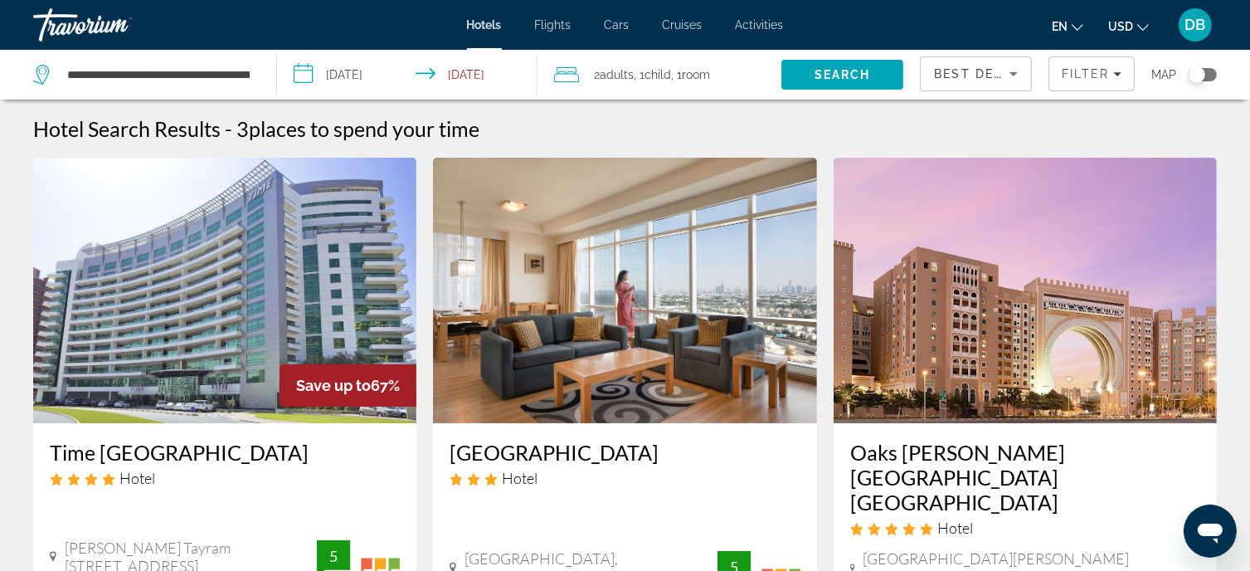
click at [163, 458] on h3 "Time [GEOGRAPHIC_DATA]" at bounding box center [225, 452] width 350 height 25
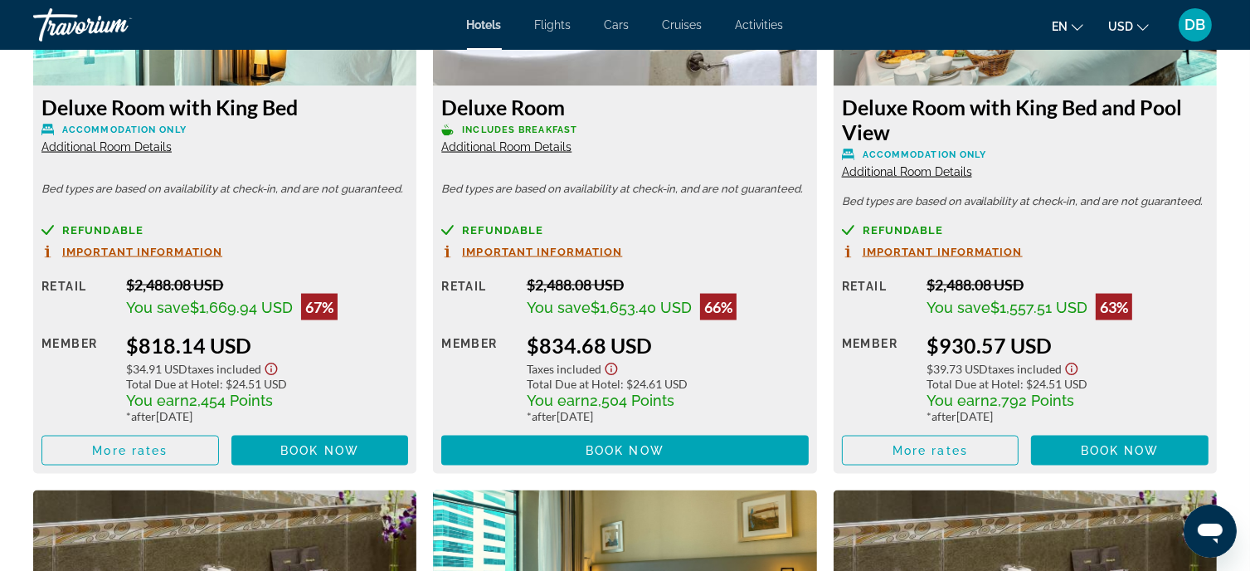
scroll to position [2322, 0]
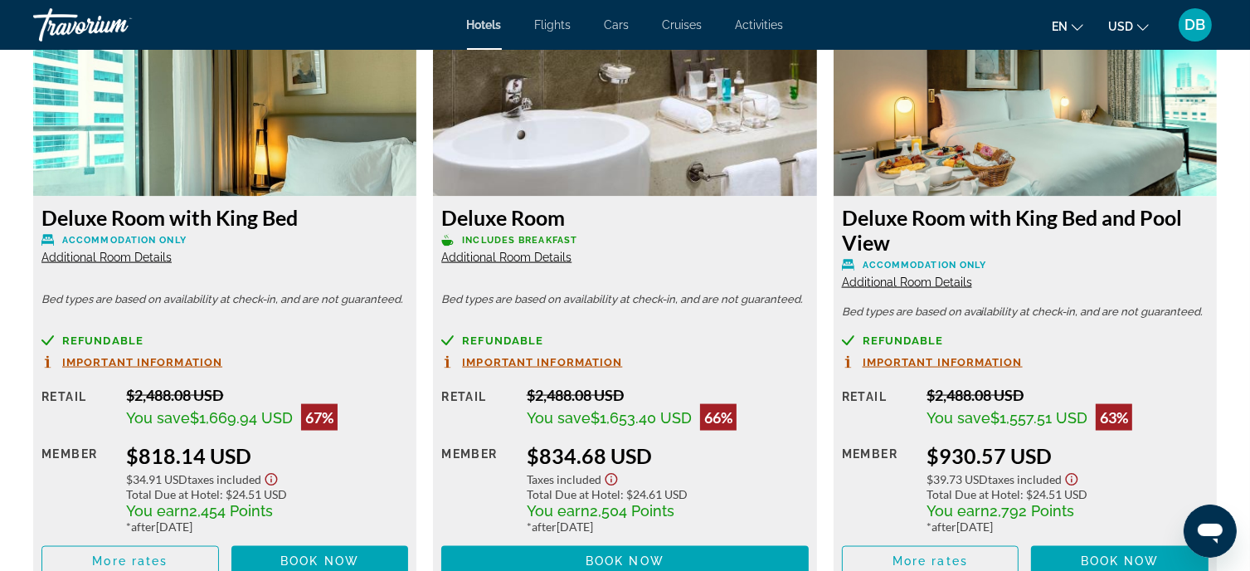
click at [593, 279] on div "Deluxe Room Includes Breakfast Additional Room Details Bed types are based on a…" at bounding box center [624, 390] width 383 height 387
click at [600, 301] on p "Bed types are based on availability at check-in, and are not guaranteed." at bounding box center [624, 300] width 367 height 12
click at [611, 552] on span "Main content" at bounding box center [624, 561] width 367 height 40
